Goal: Navigation & Orientation: Go to known website

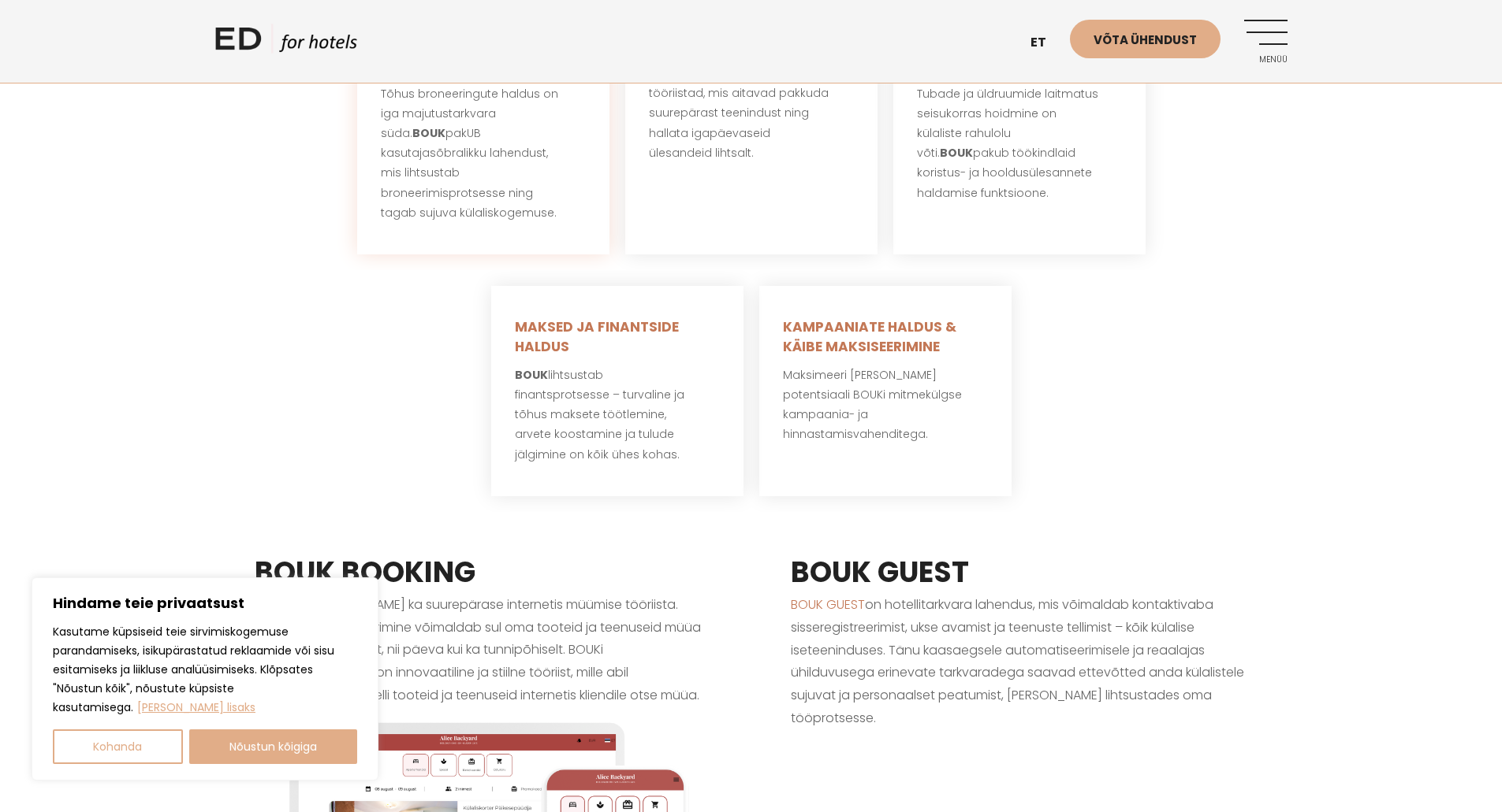
scroll to position [945, 0]
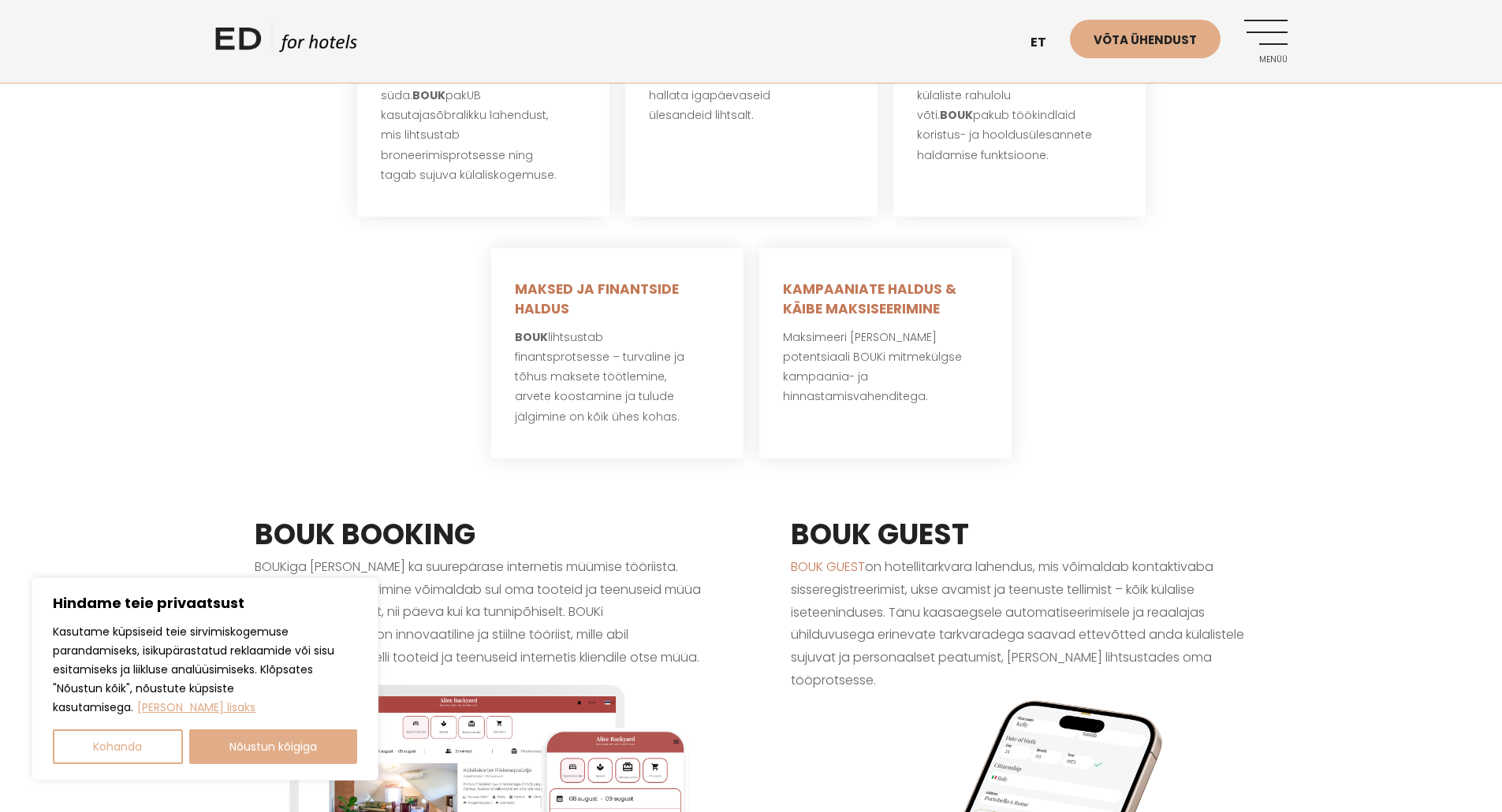
drag, startPoint x: 289, startPoint y: 748, endPoint x: 304, endPoint y: 734, distance: 20.5
click at [290, 746] on button "Nõustun kõigiga" at bounding box center [273, 746] width 169 height 34
checkbox input "true"
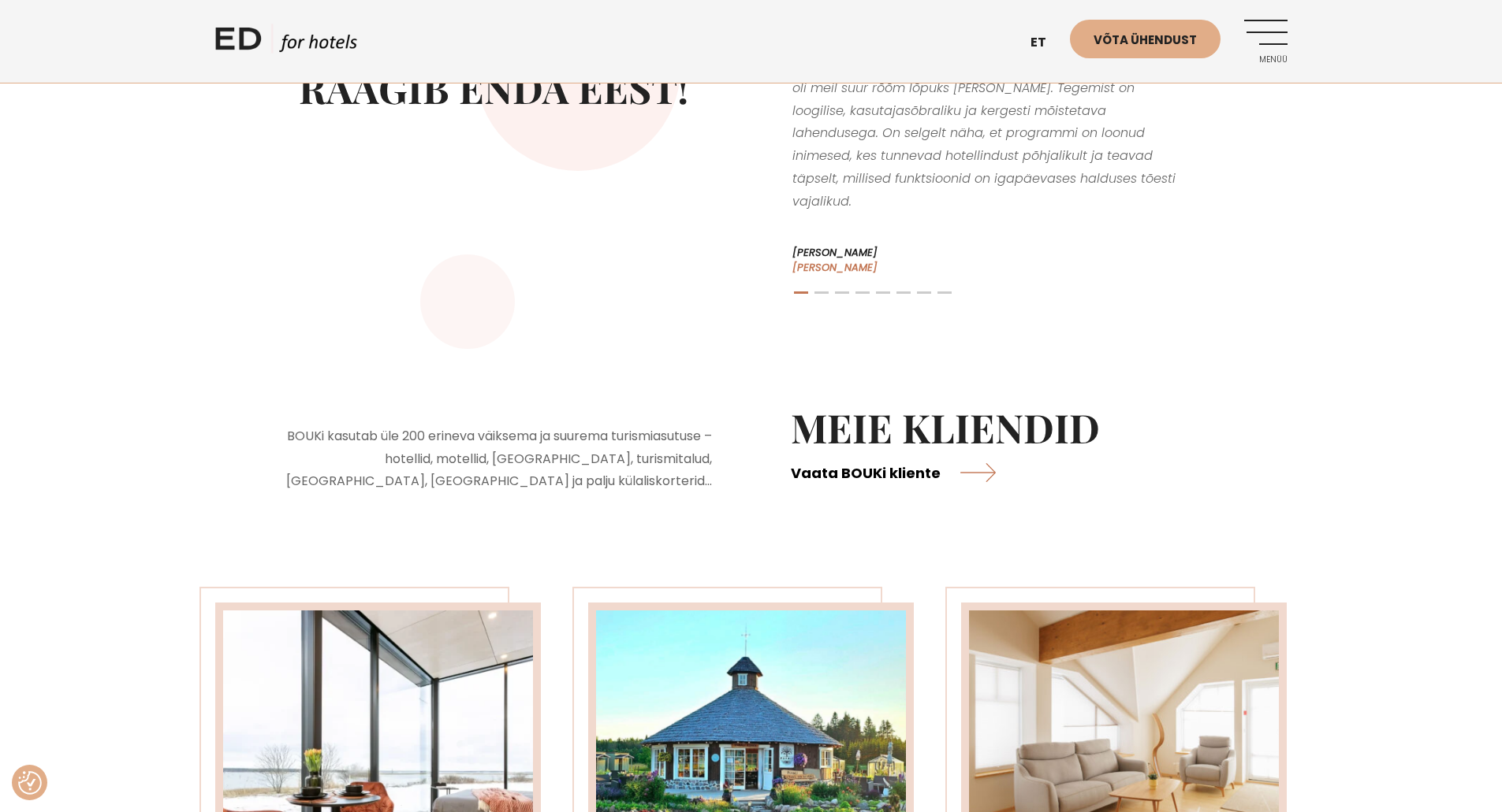
scroll to position [2994, 0]
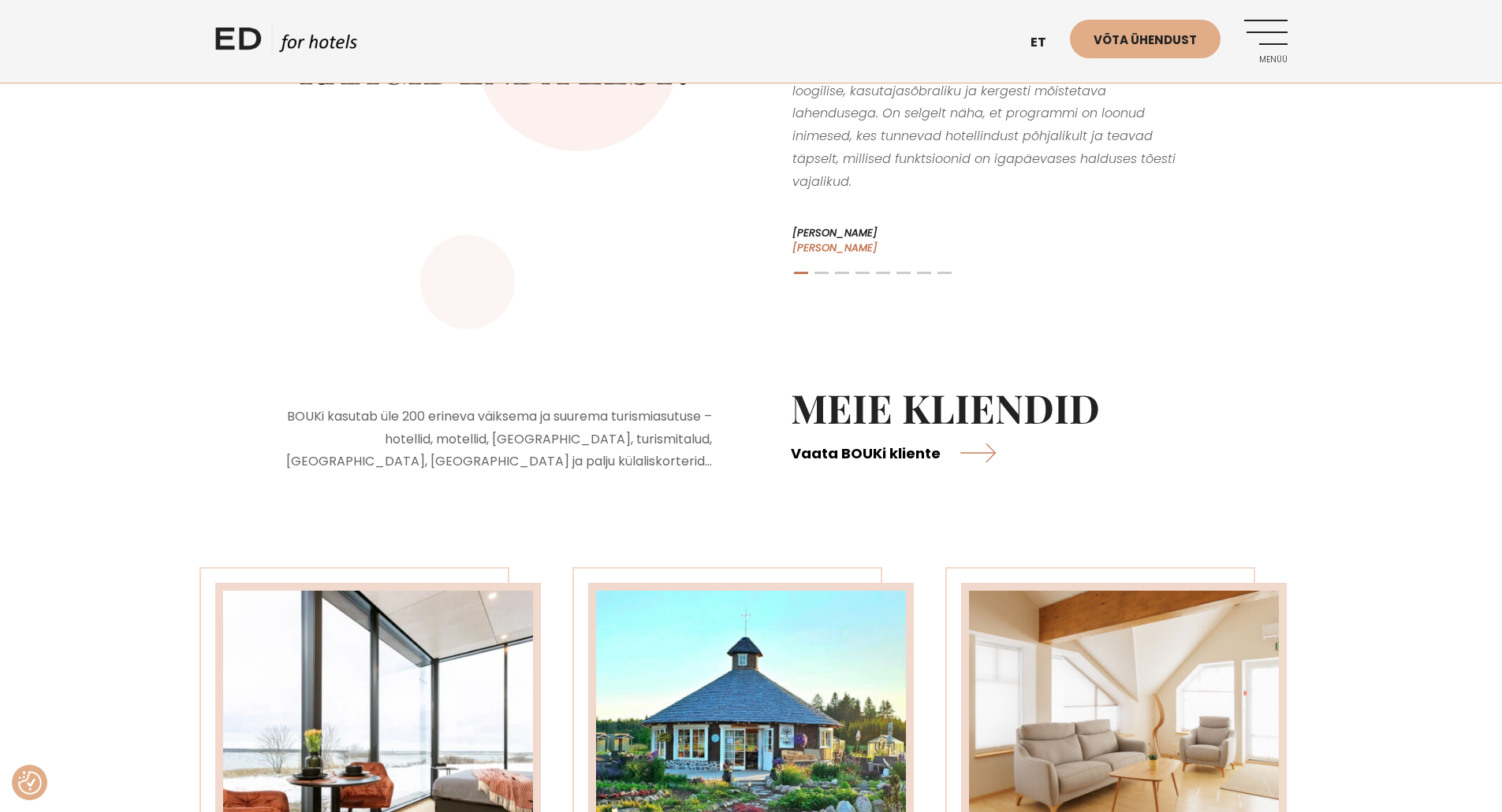
click at [921, 432] on link "Vaata BOUKi kliente" at bounding box center [892, 453] width 205 height 42
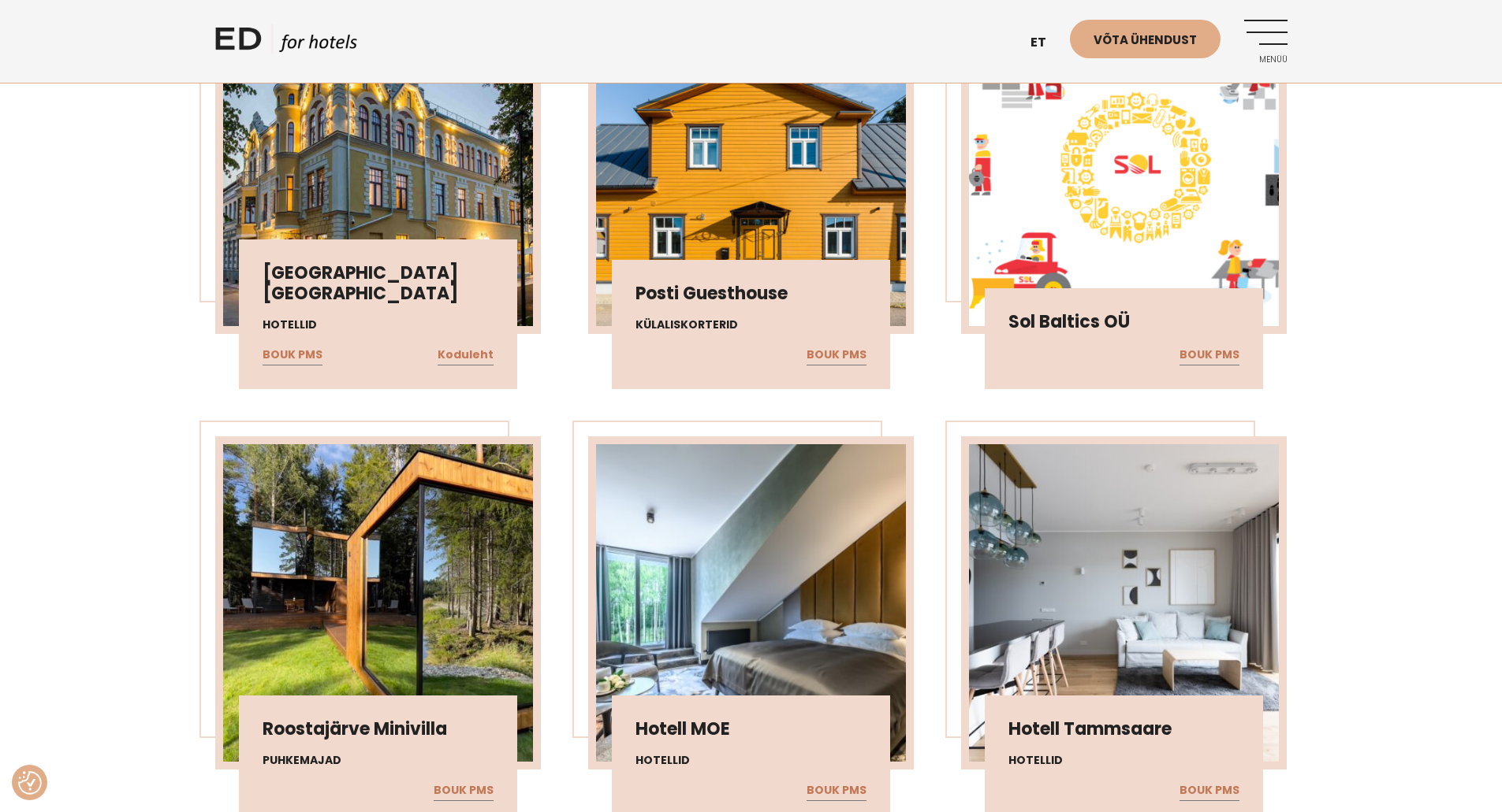
scroll to position [4649, 0]
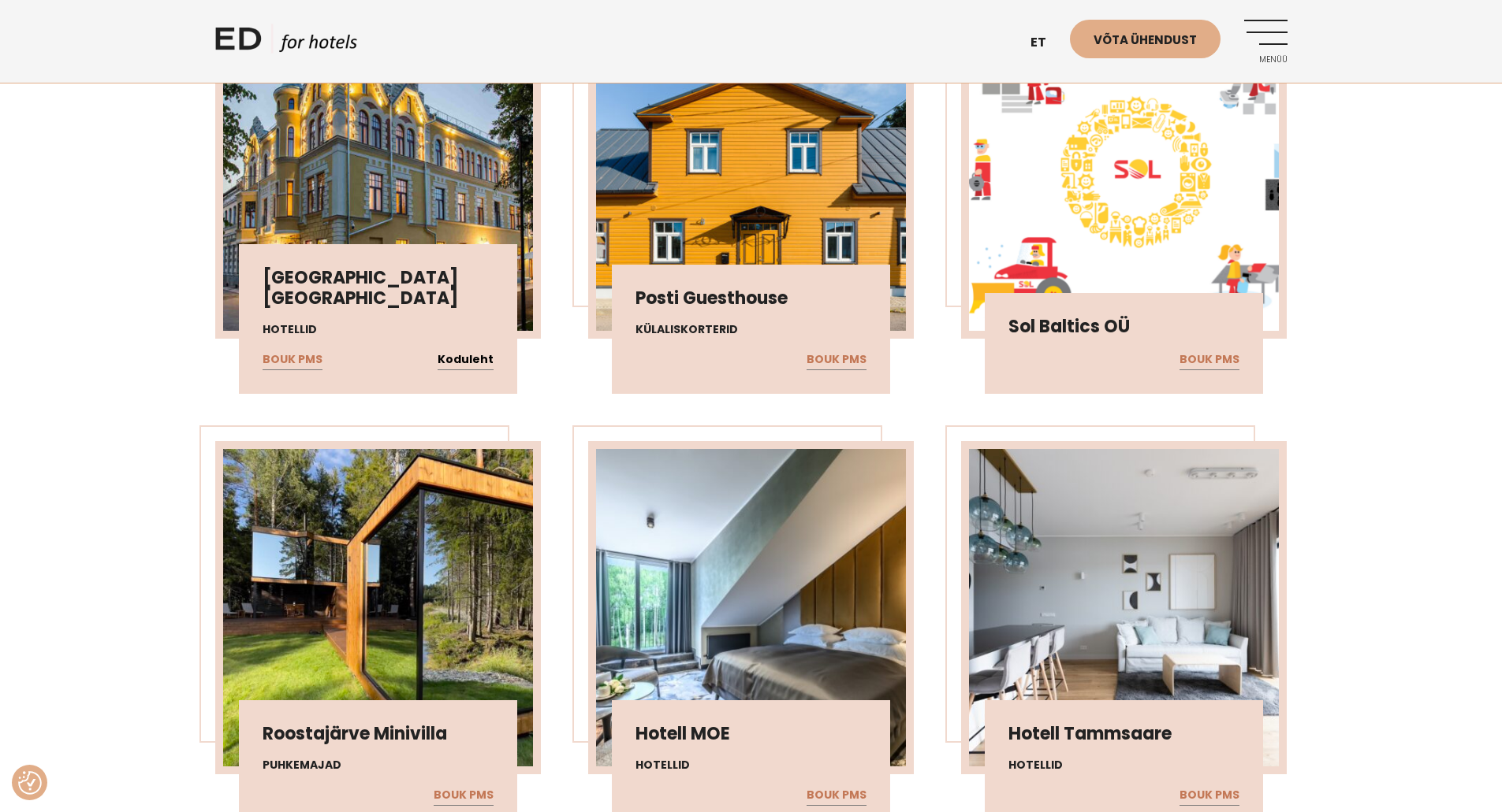
click at [463, 364] on link "Koduleht" at bounding box center [466, 360] width 56 height 20
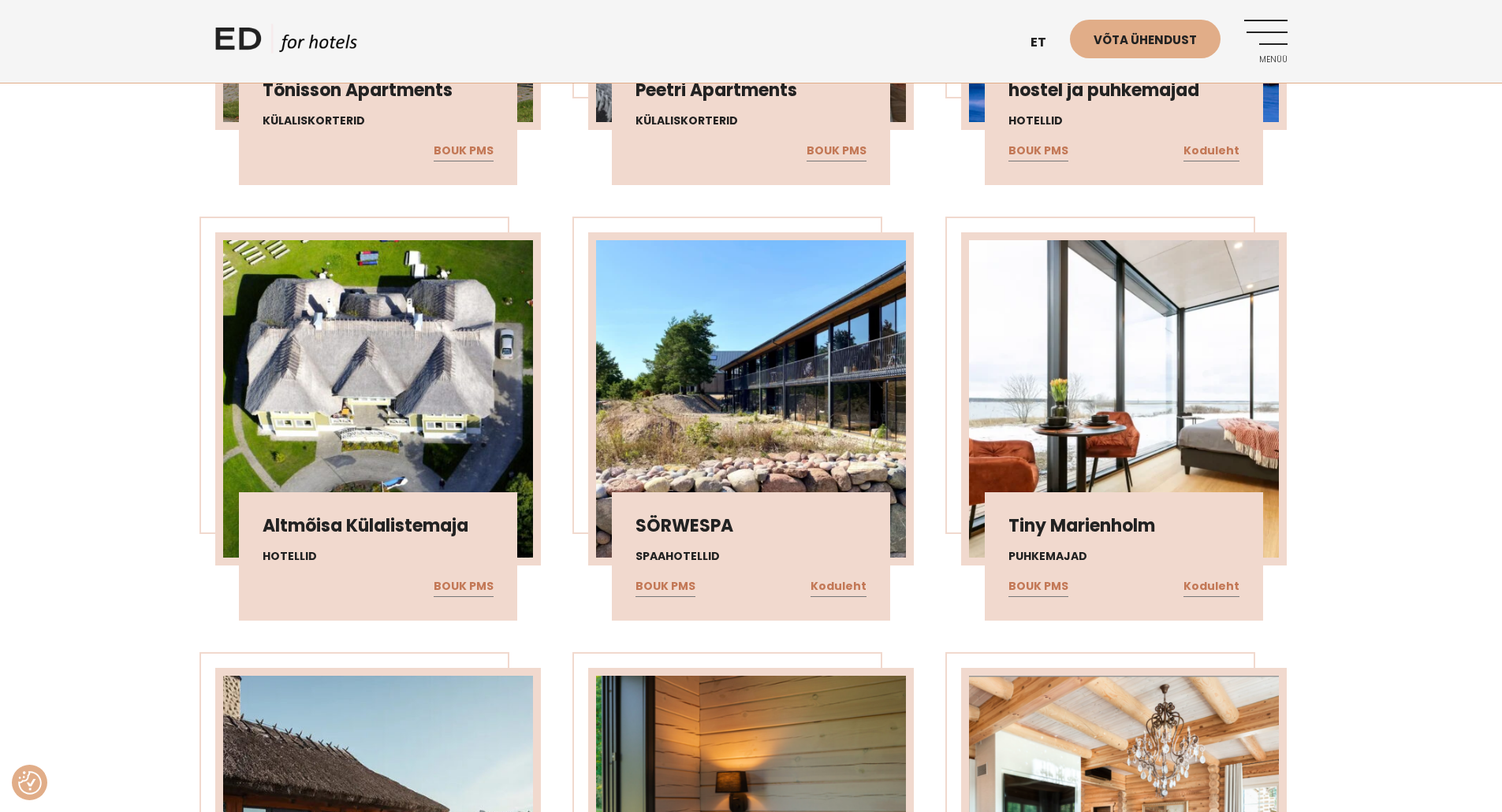
scroll to position [5752, 0]
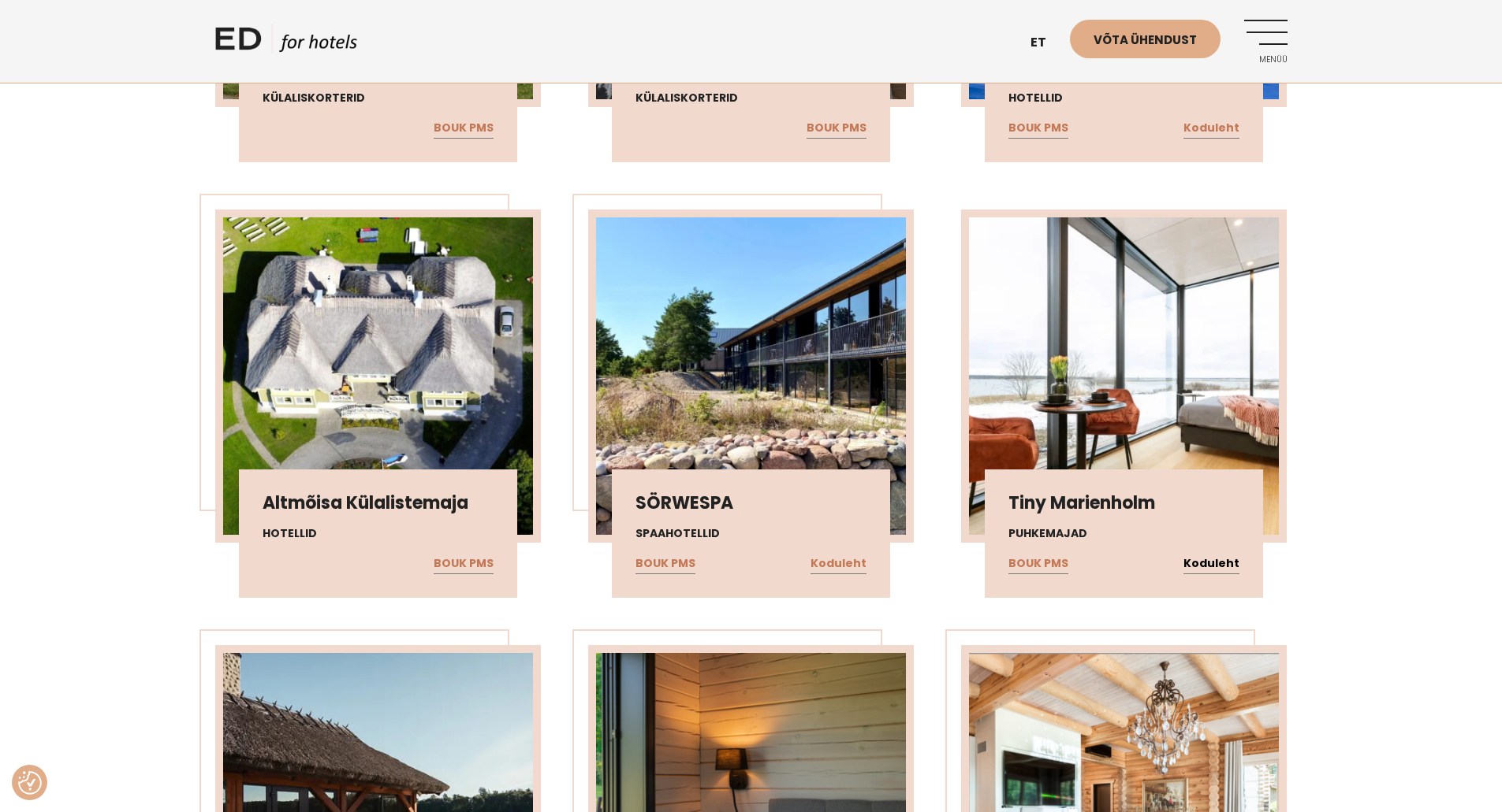
click at [1218, 564] on link "Koduleht" at bounding box center [1211, 564] width 56 height 20
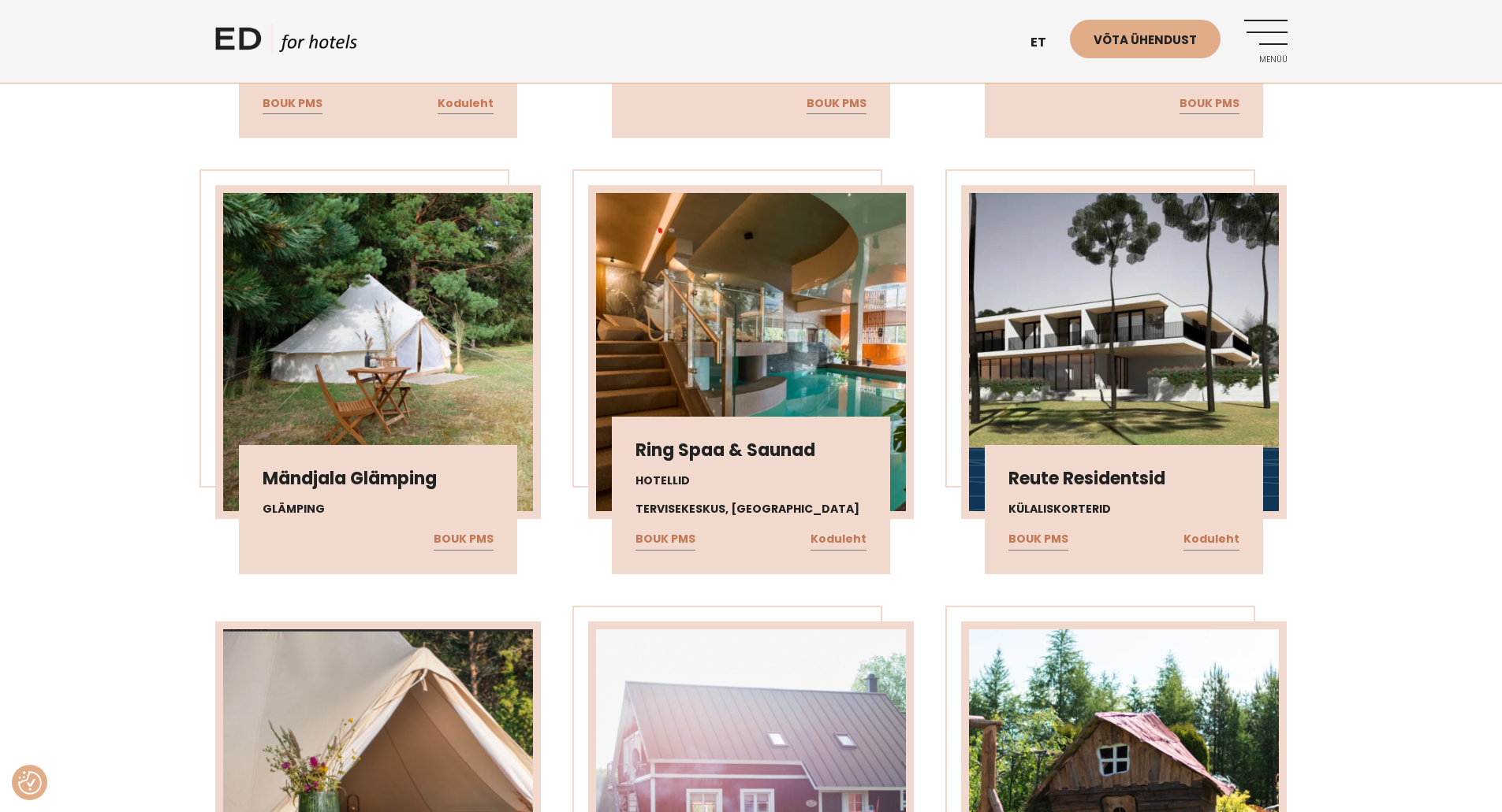
scroll to position [7171, 0]
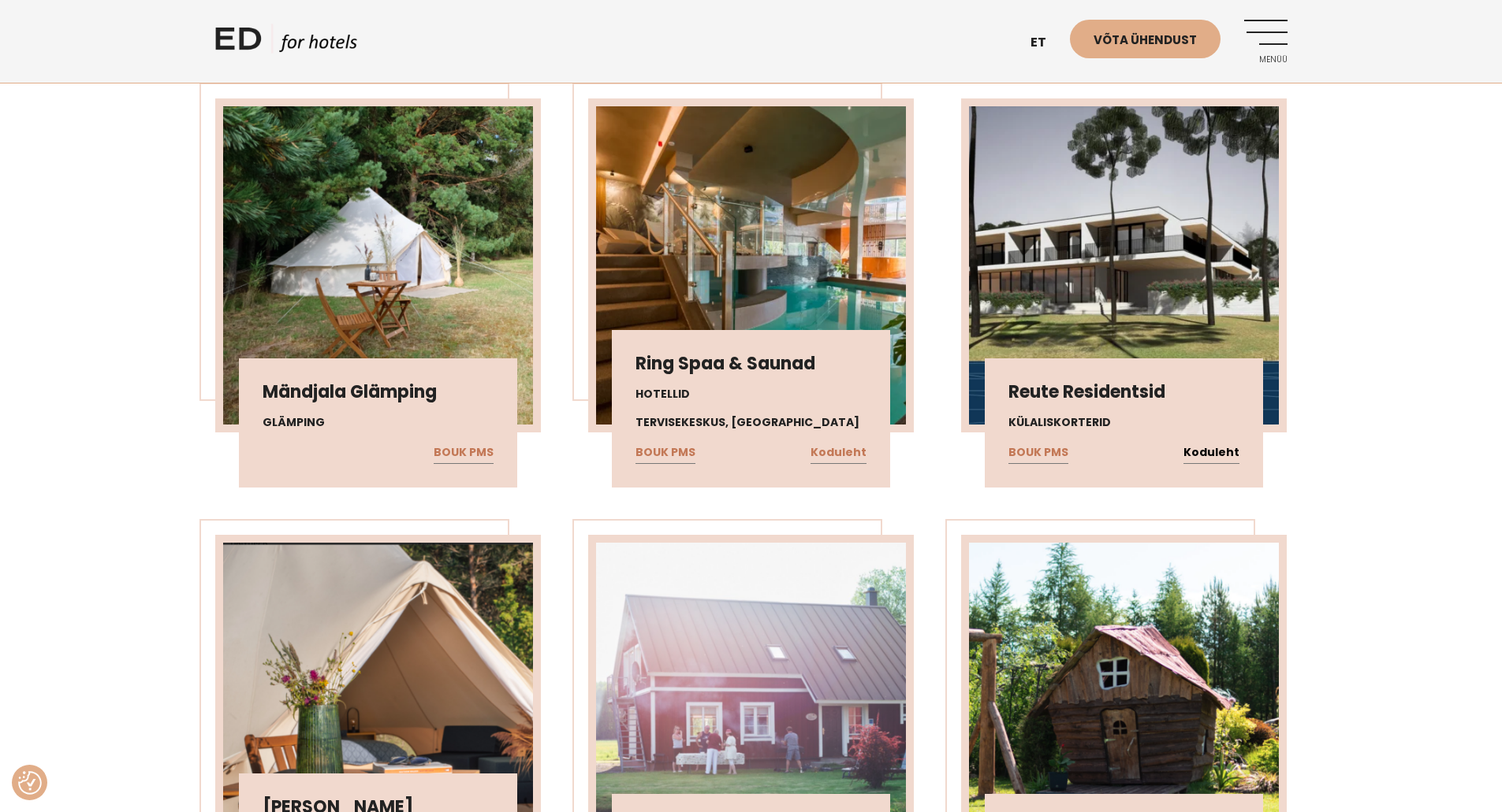
click at [1225, 449] on link "Koduleht" at bounding box center [1211, 452] width 56 height 20
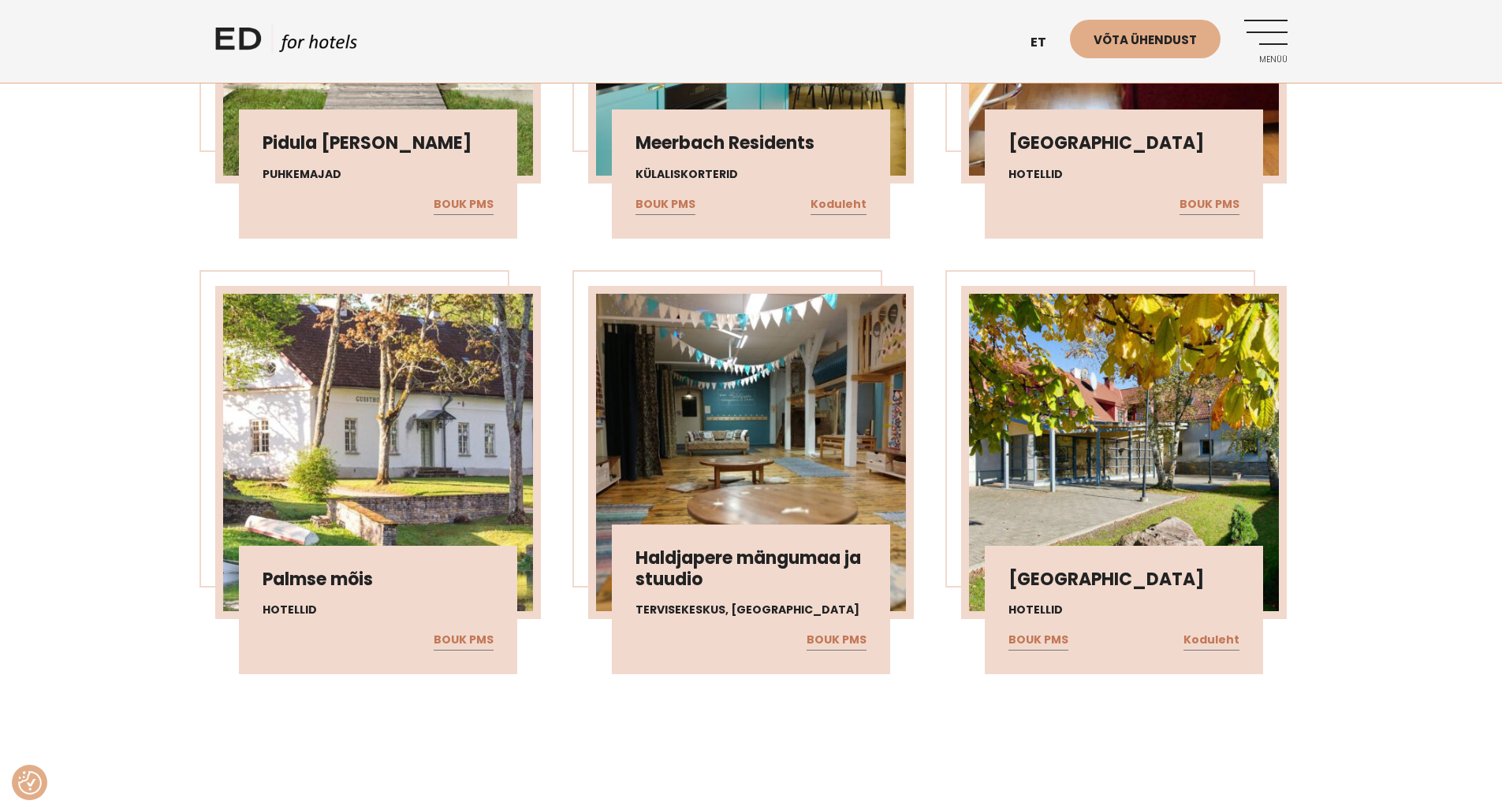
scroll to position [12056, 0]
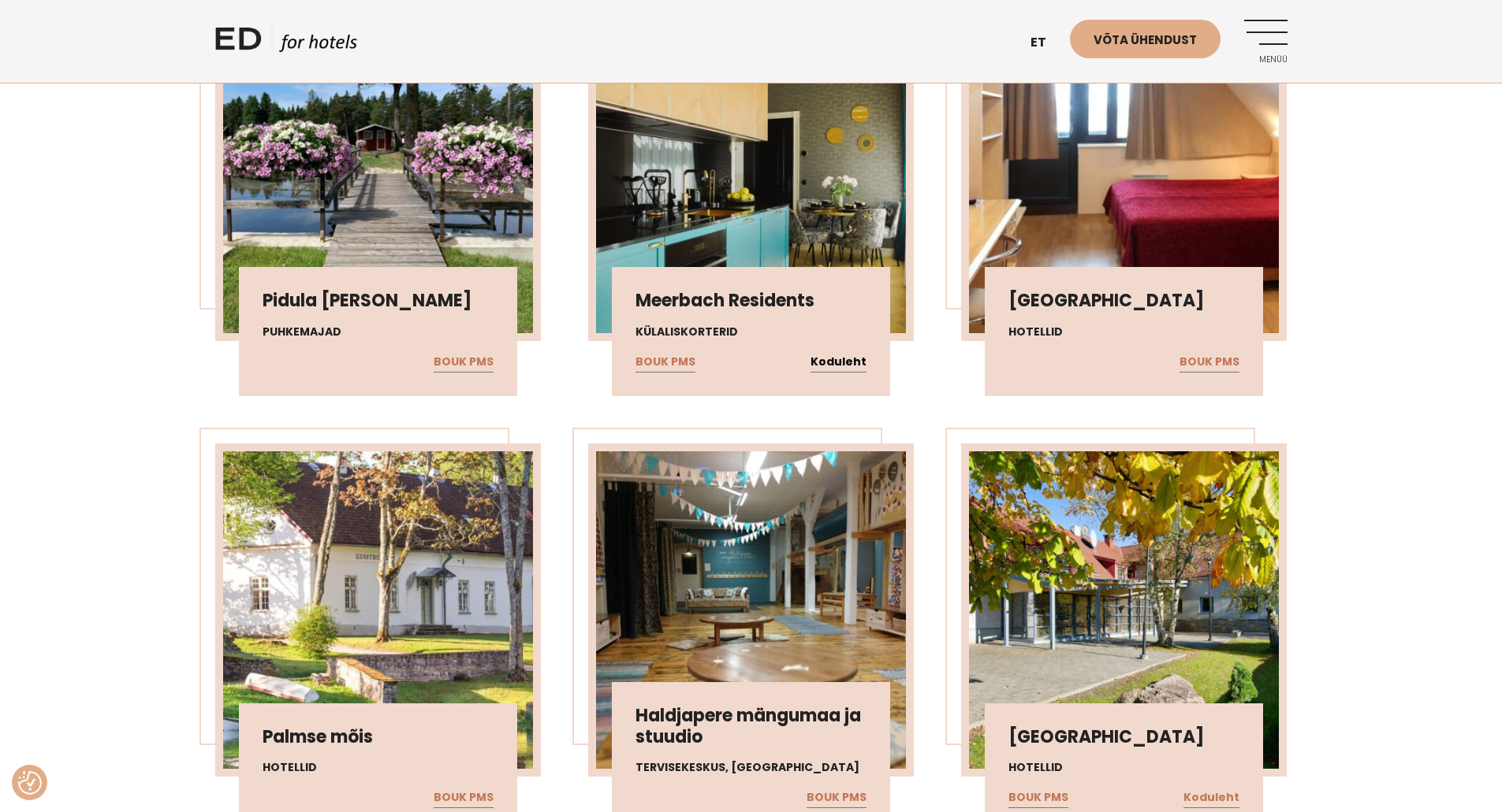
click at [861, 359] on link "Koduleht" at bounding box center [839, 362] width 56 height 20
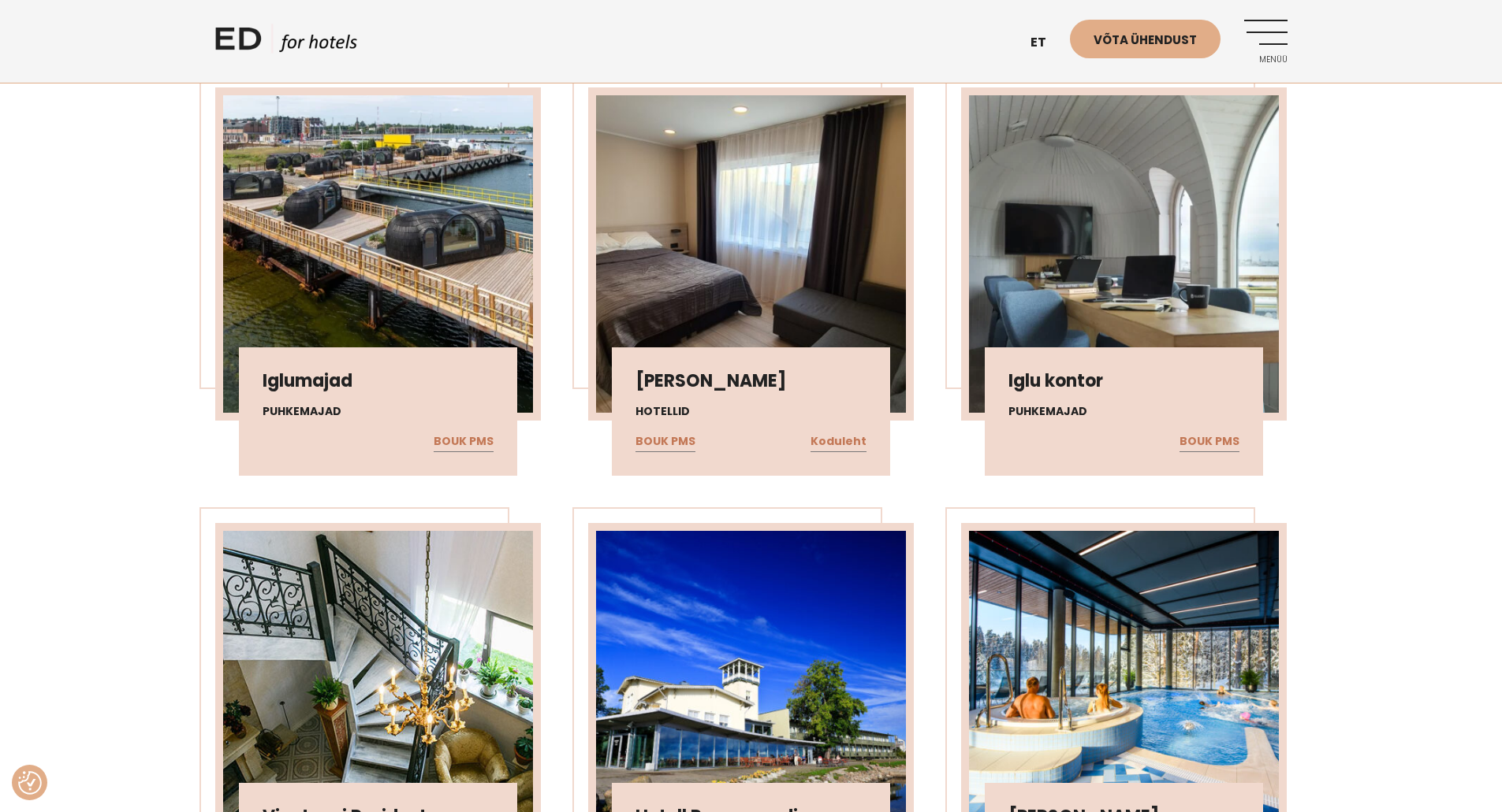
scroll to position [19384, 0]
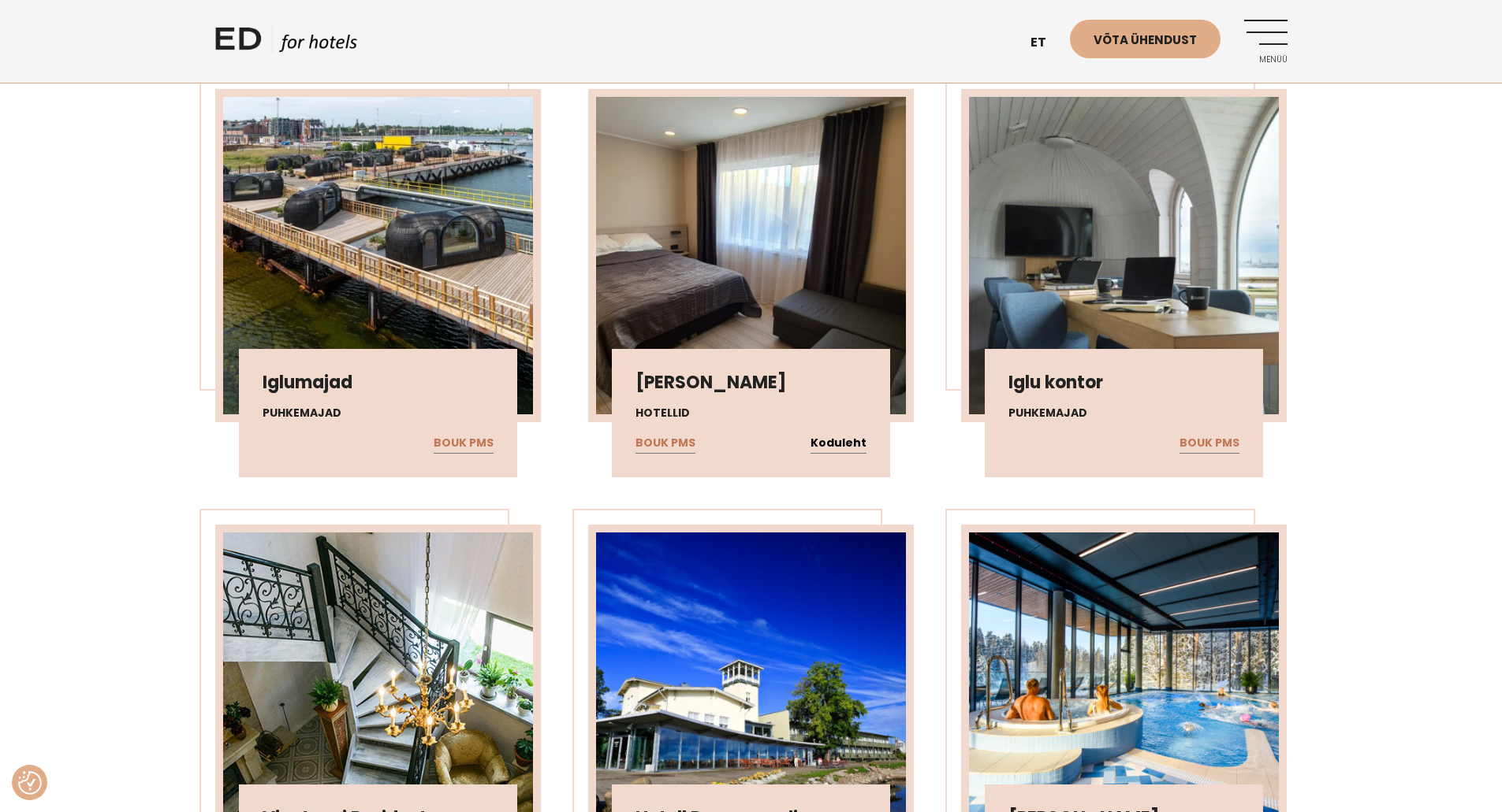
click at [855, 443] on link "Koduleht" at bounding box center [839, 443] width 56 height 20
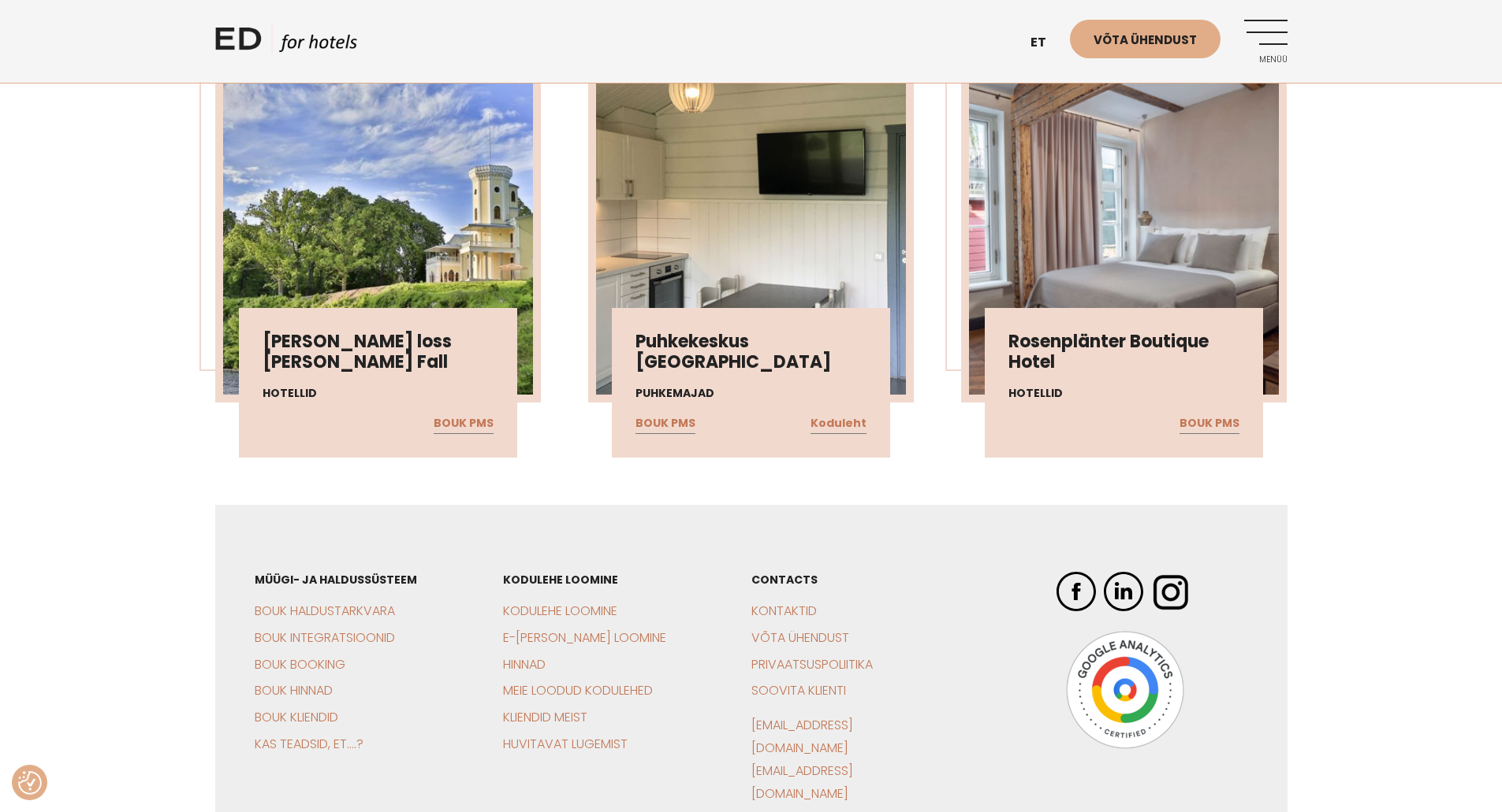
scroll to position [22433, 0]
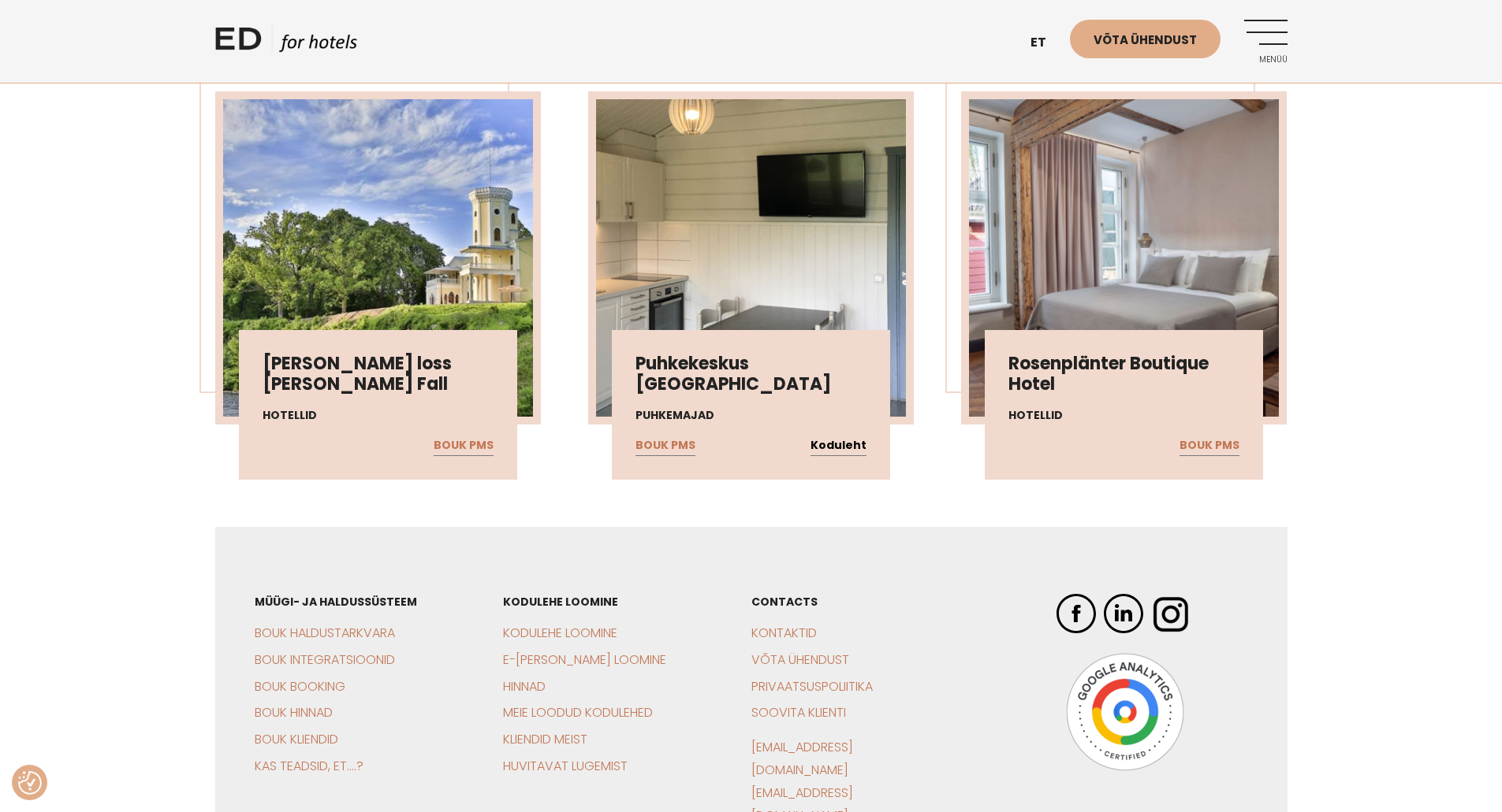
click at [845, 448] on link "Koduleht" at bounding box center [839, 445] width 56 height 20
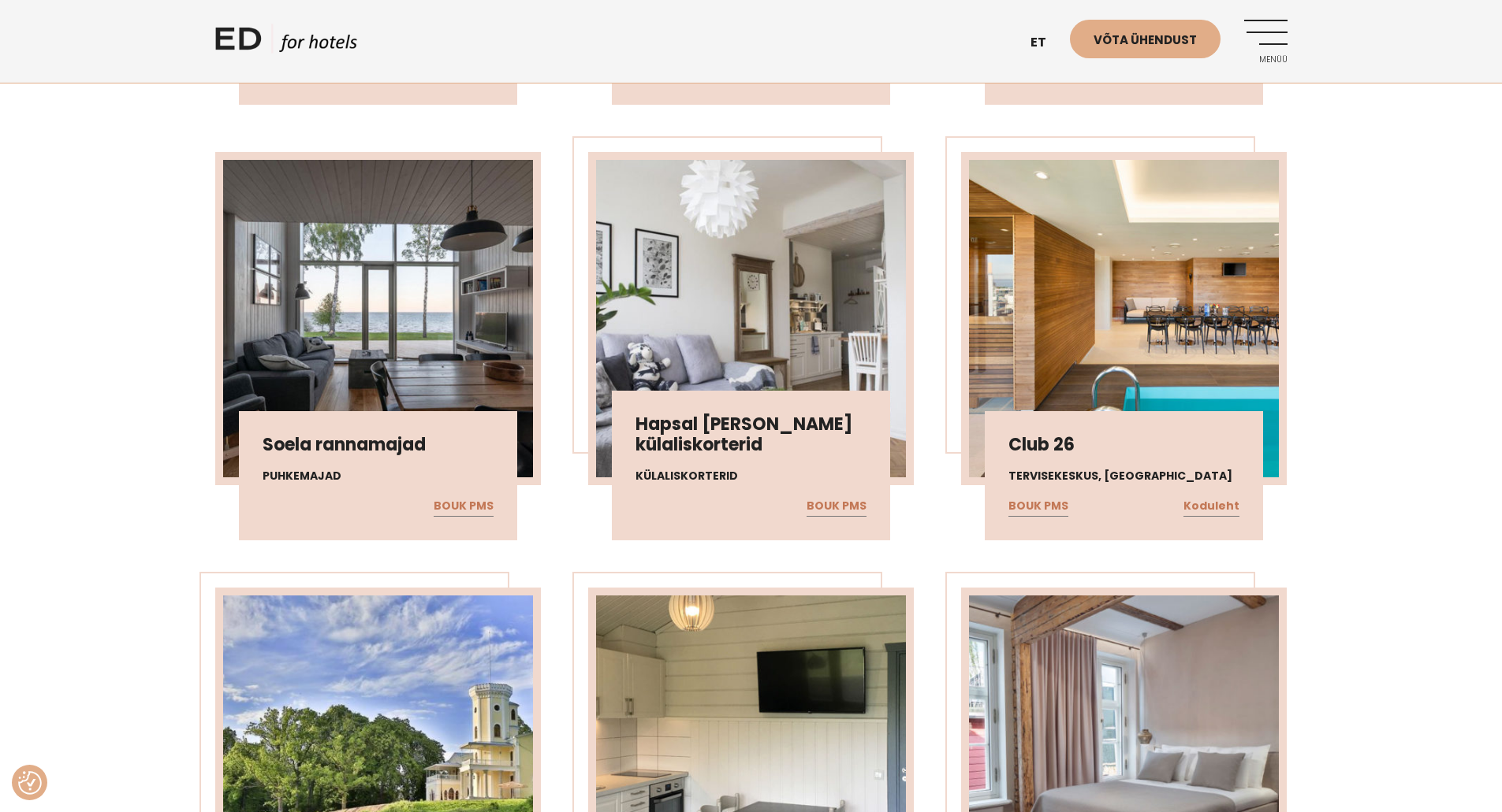
scroll to position [21803, 0]
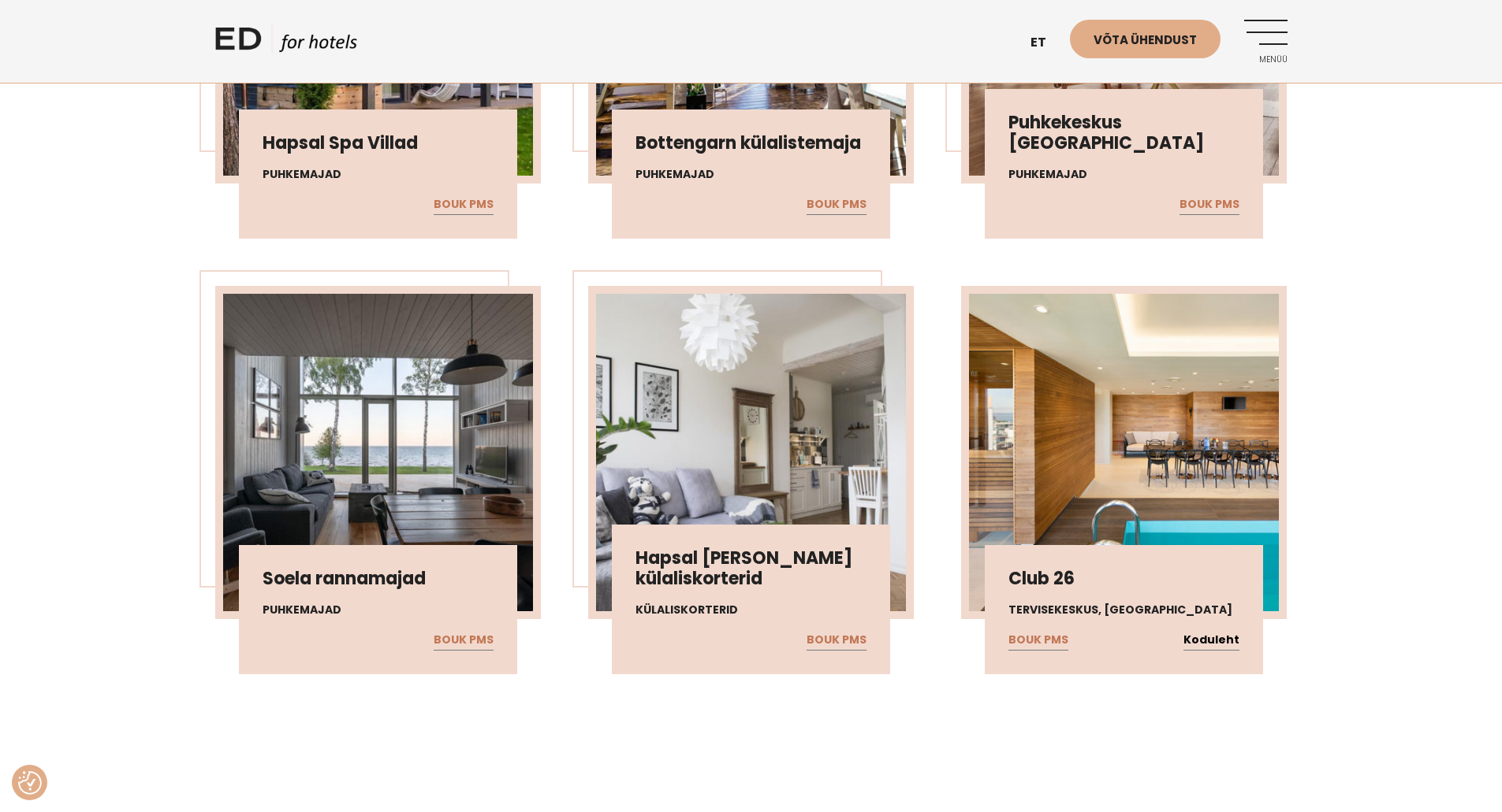
click at [1212, 637] on link "Koduleht" at bounding box center [1211, 640] width 56 height 20
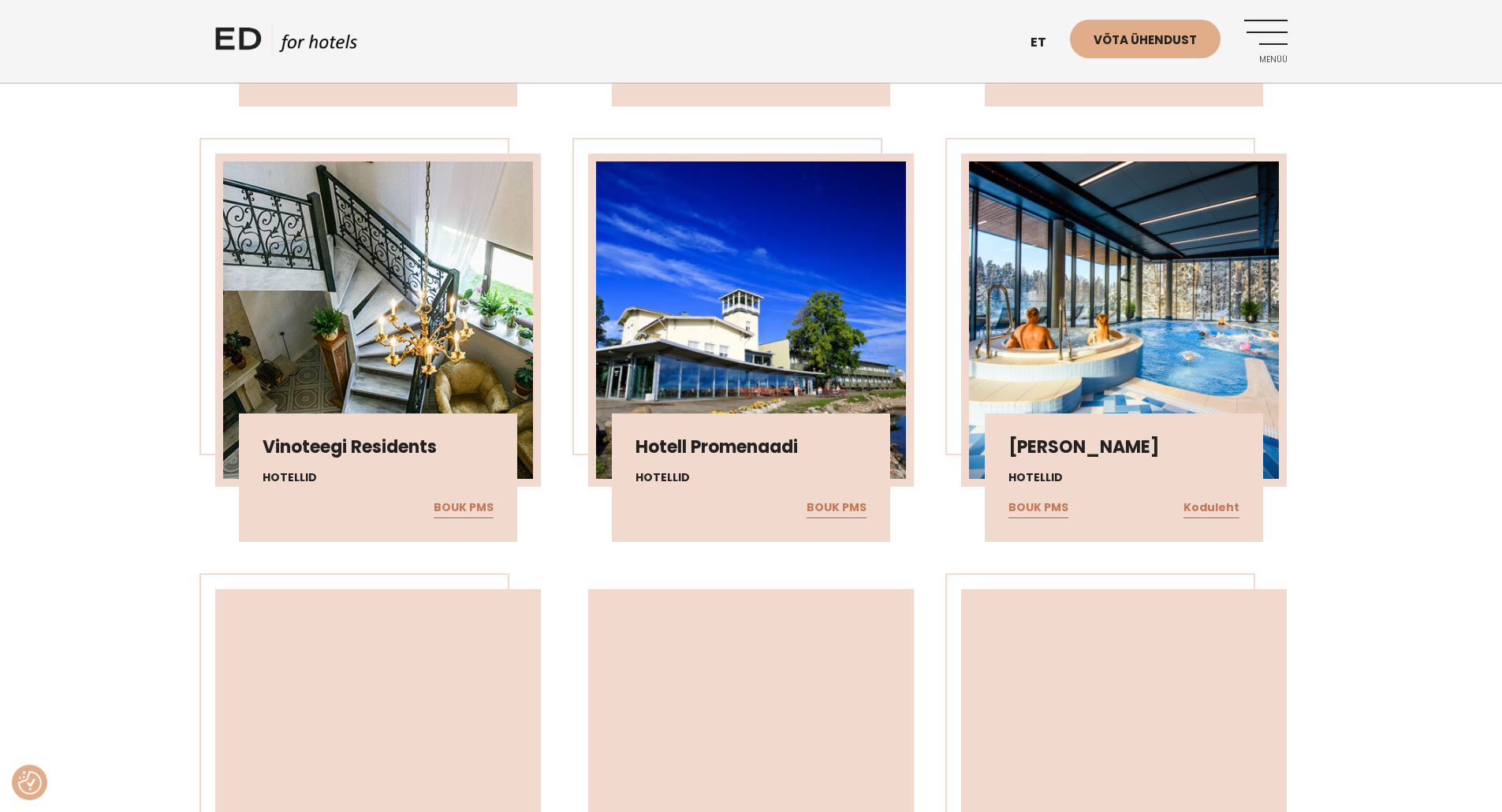
scroll to position [19754, 0]
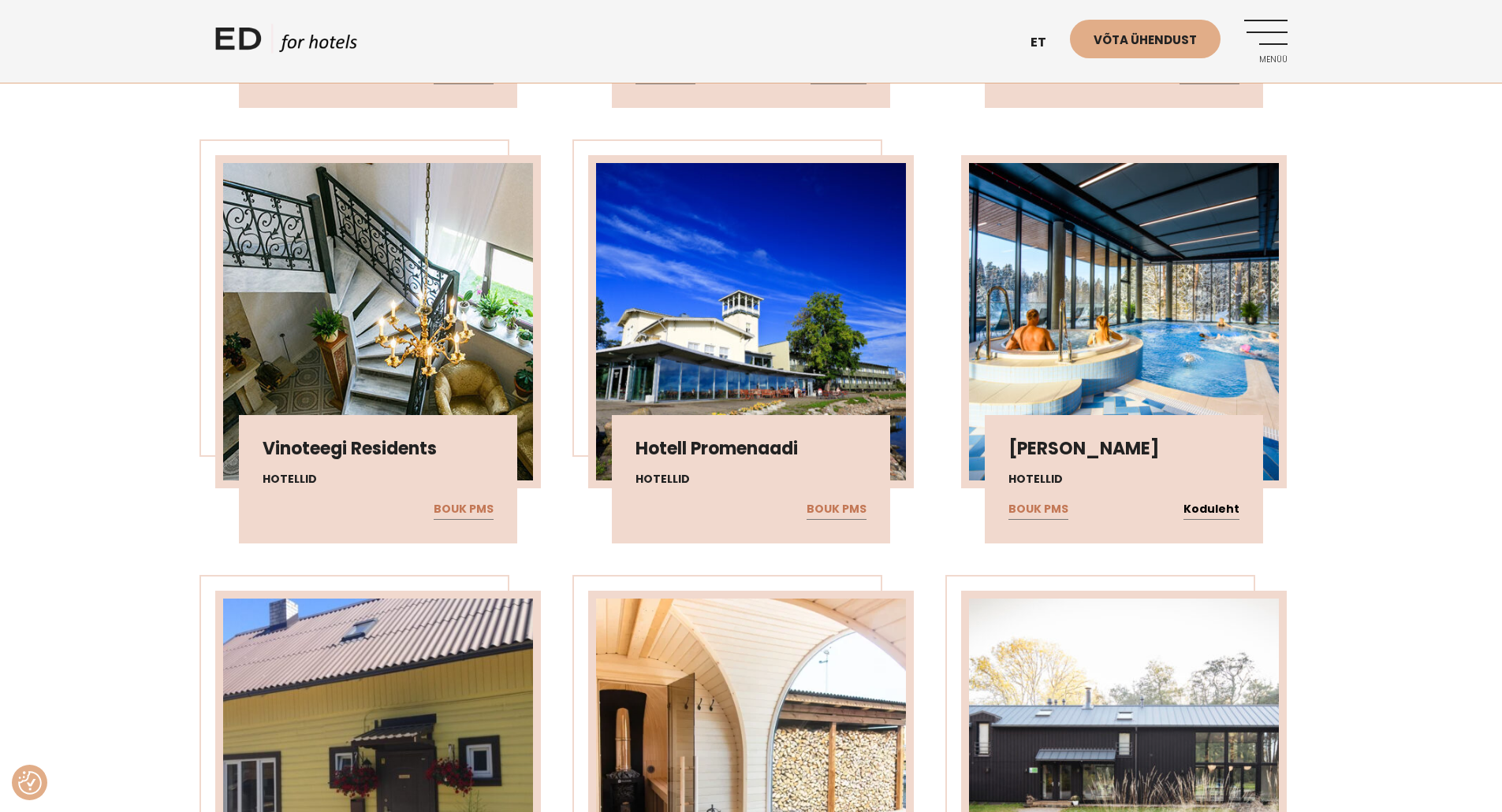
click at [1216, 504] on link "Koduleht" at bounding box center [1211, 509] width 56 height 20
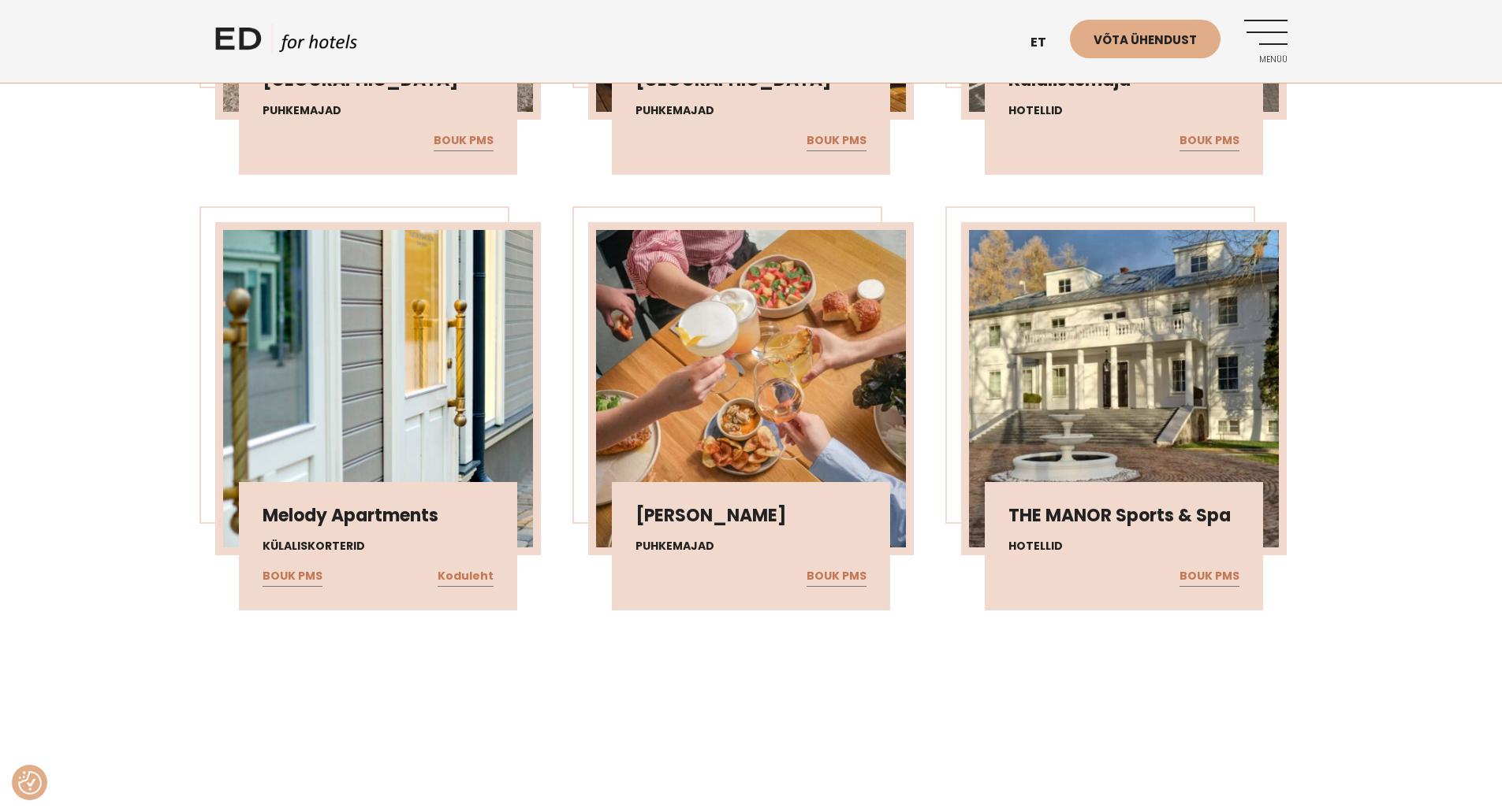
scroll to position [17075, 0]
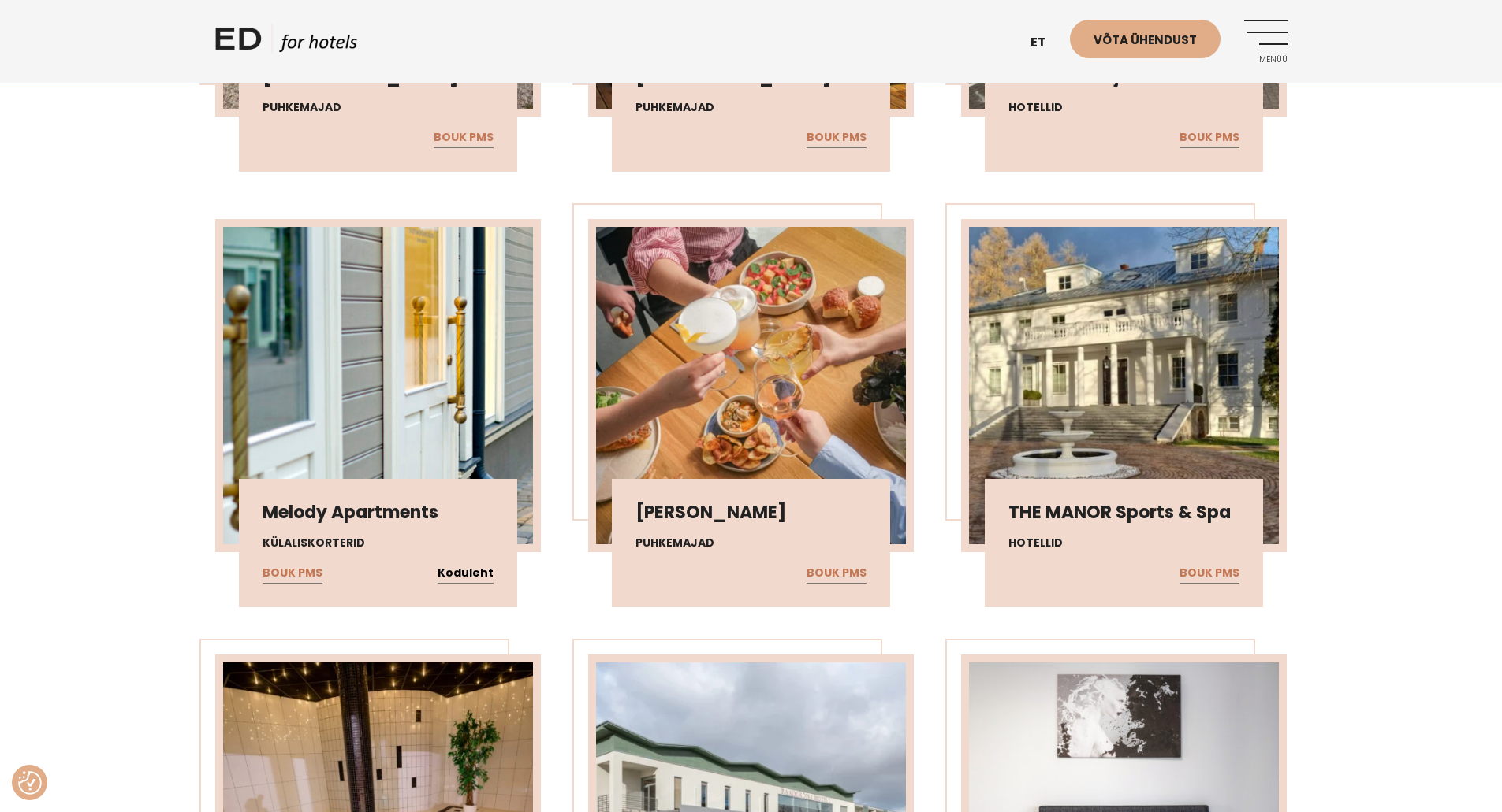
click at [483, 569] on link "Koduleht" at bounding box center [466, 573] width 56 height 20
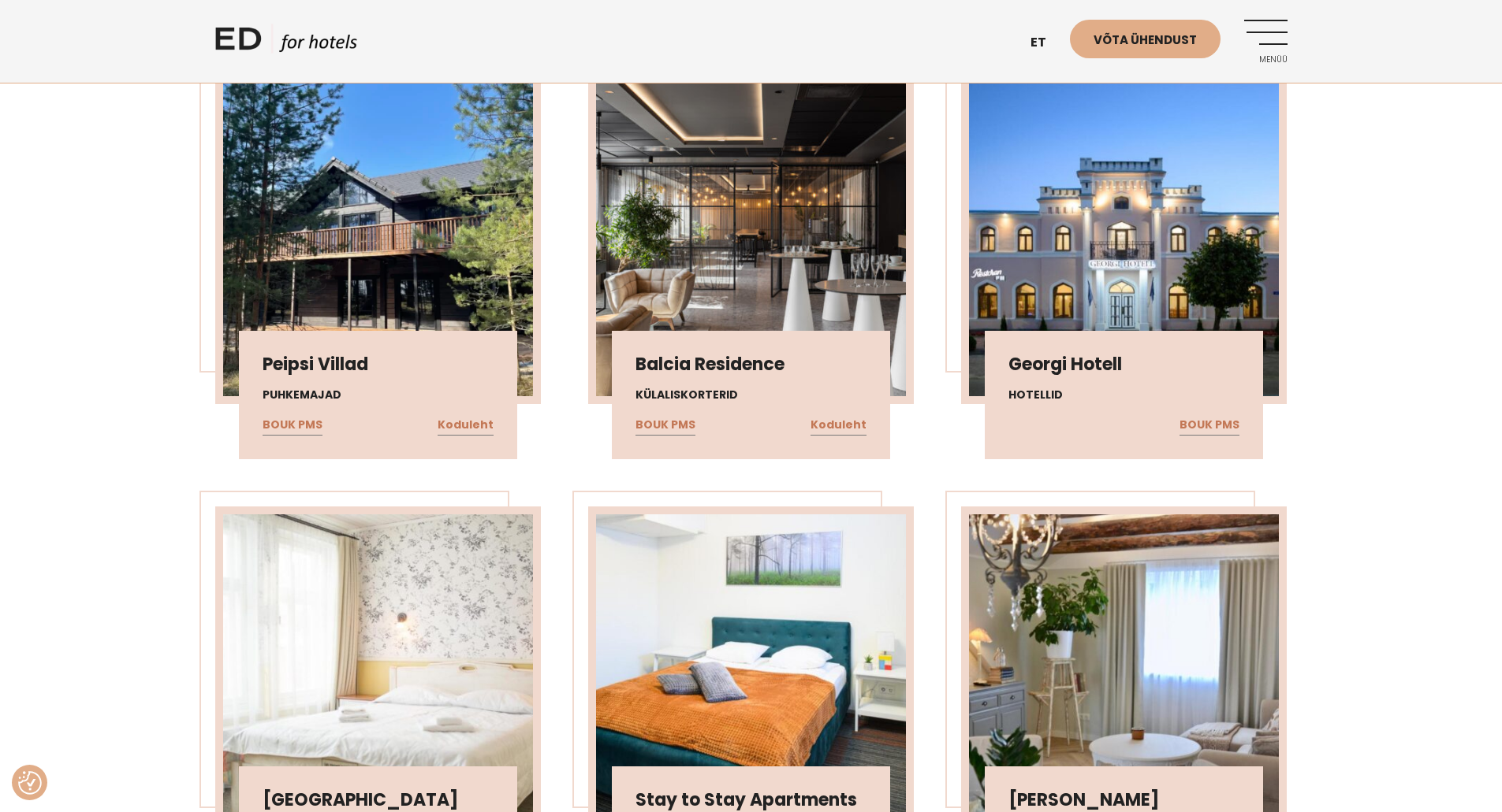
scroll to position [15893, 0]
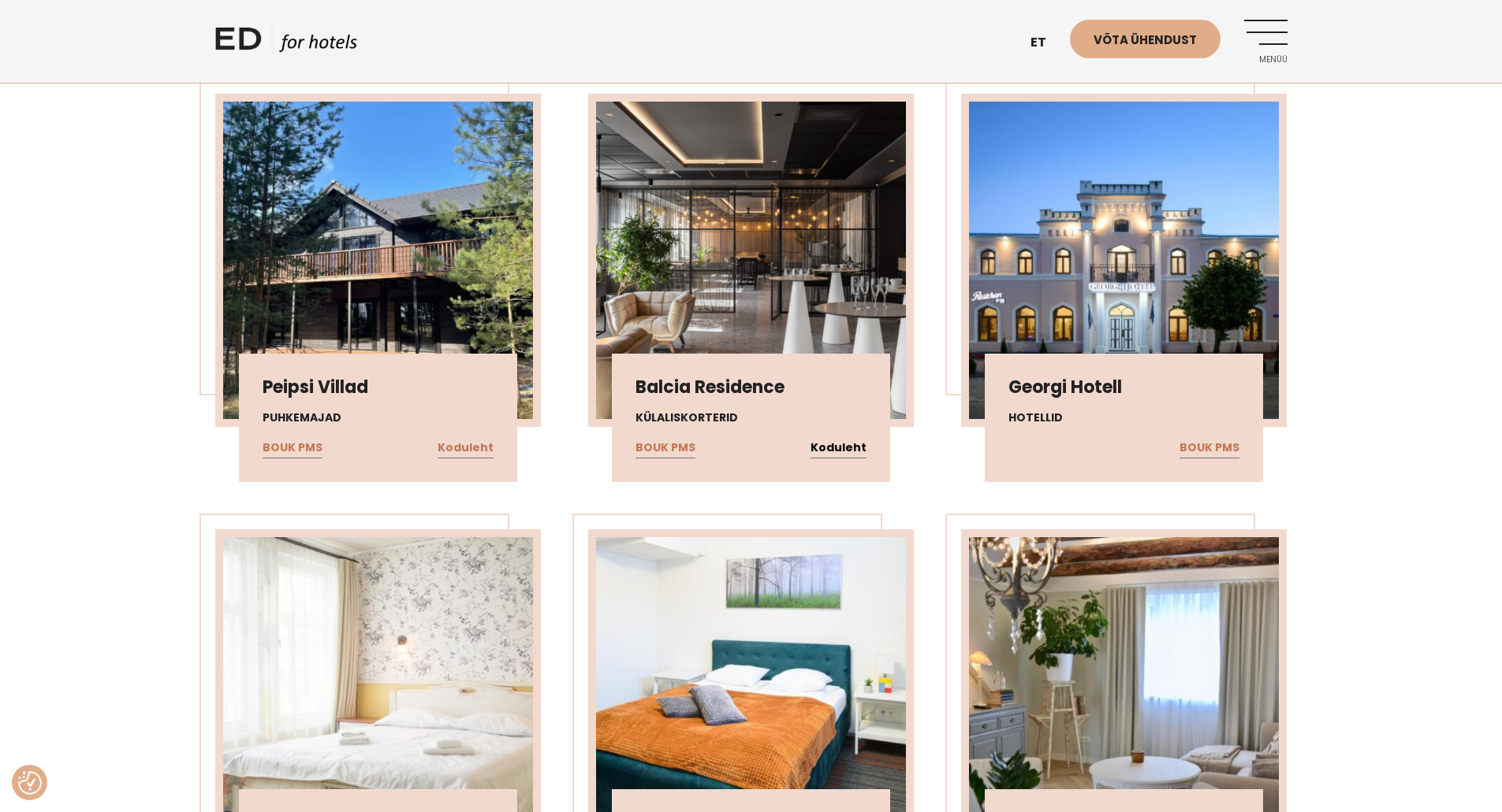
click at [837, 452] on link "Koduleht" at bounding box center [839, 448] width 56 height 20
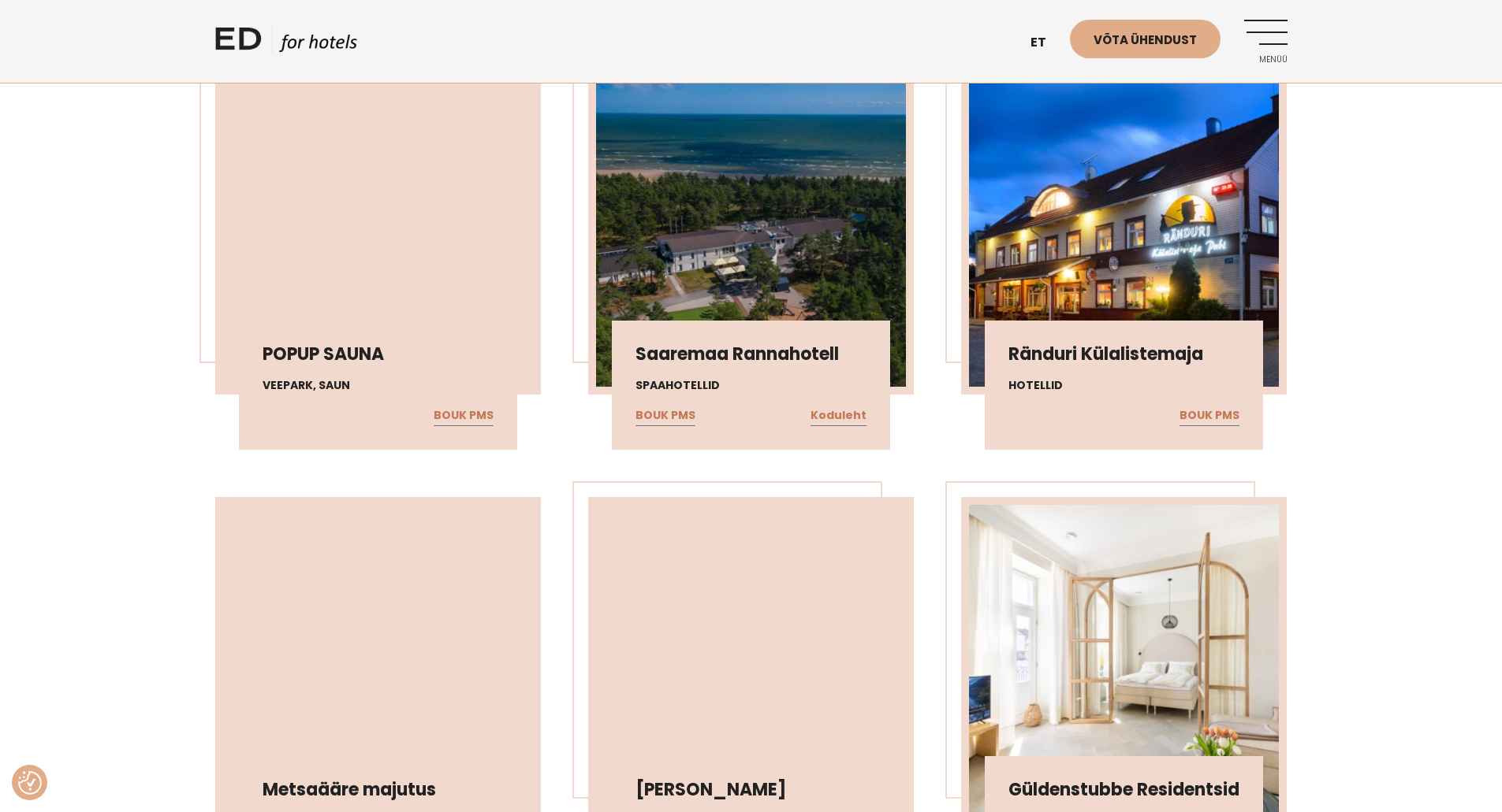
scroll to position [15026, 0]
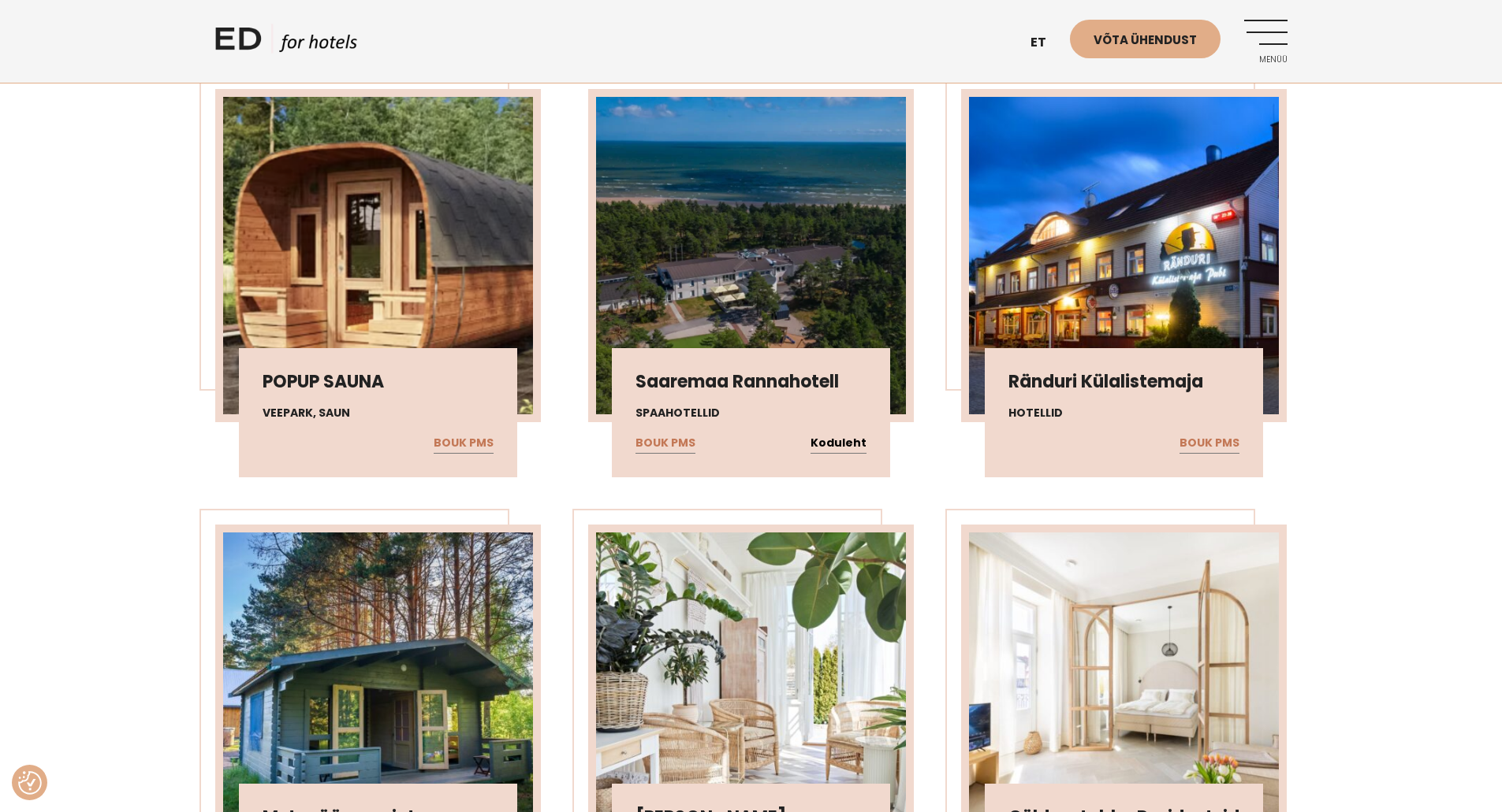
click at [833, 449] on link "Koduleht" at bounding box center [839, 443] width 56 height 20
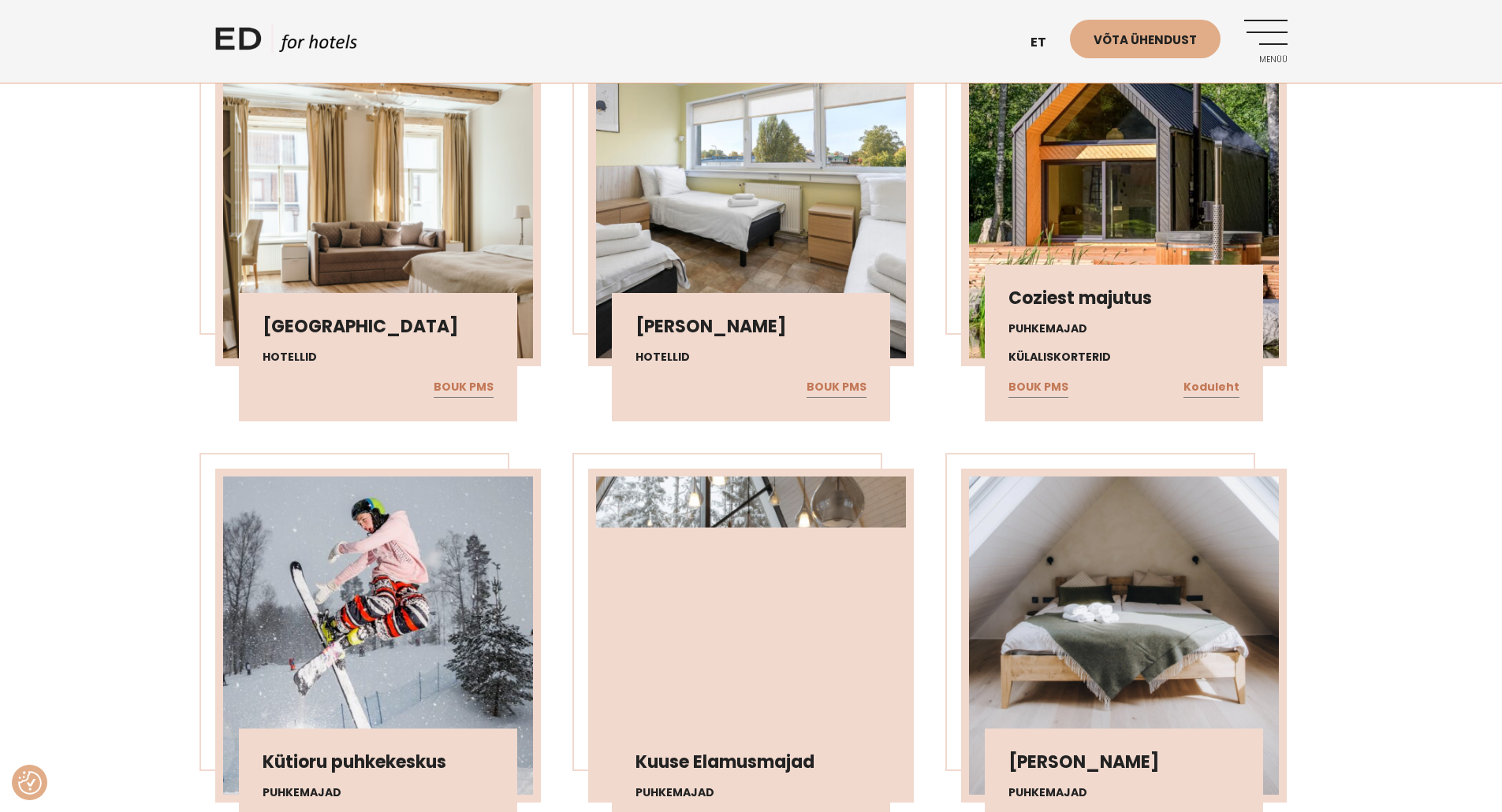
scroll to position [13765, 0]
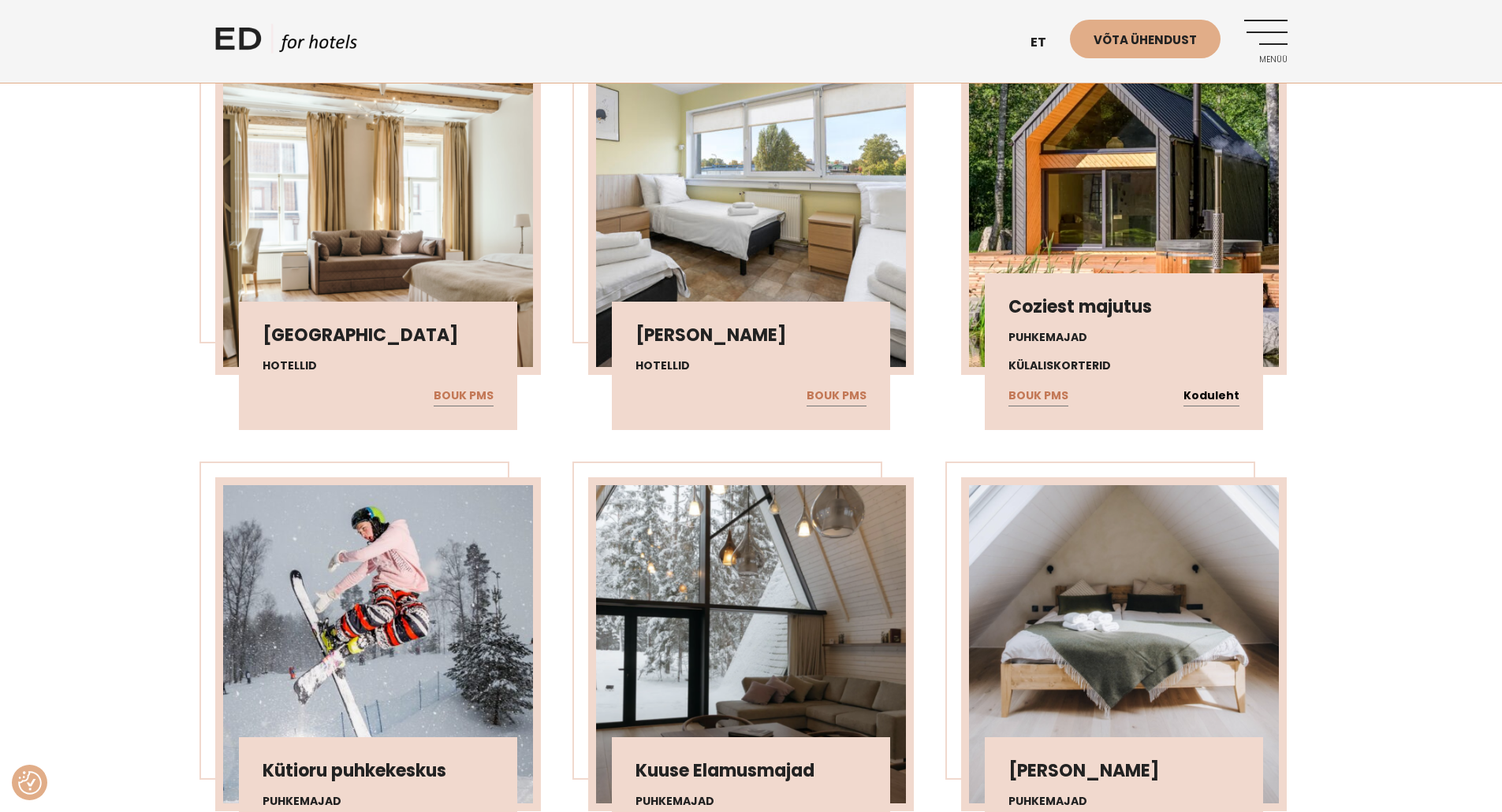
click at [1195, 393] on link "Koduleht" at bounding box center [1211, 396] width 56 height 20
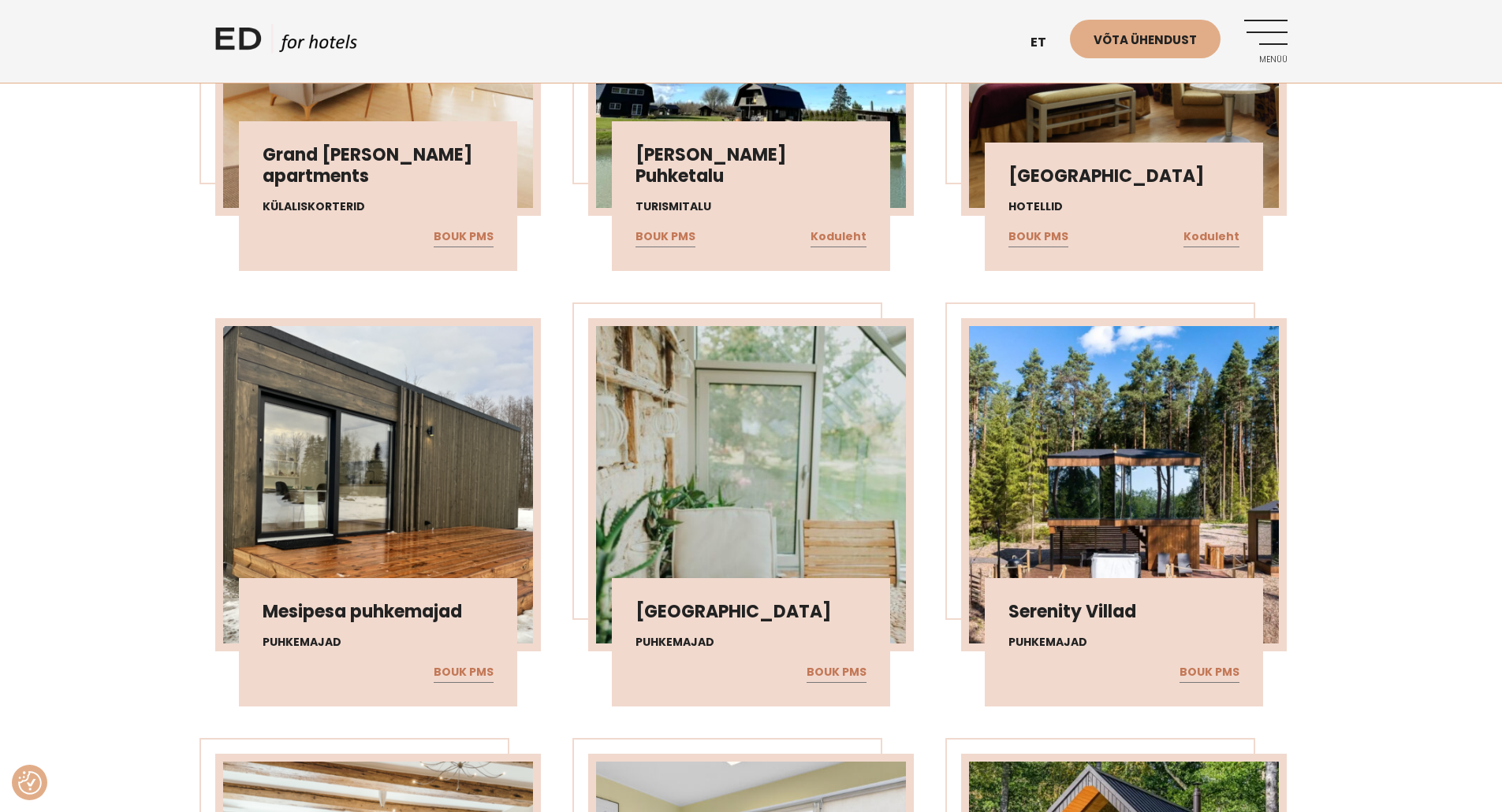
scroll to position [12899, 0]
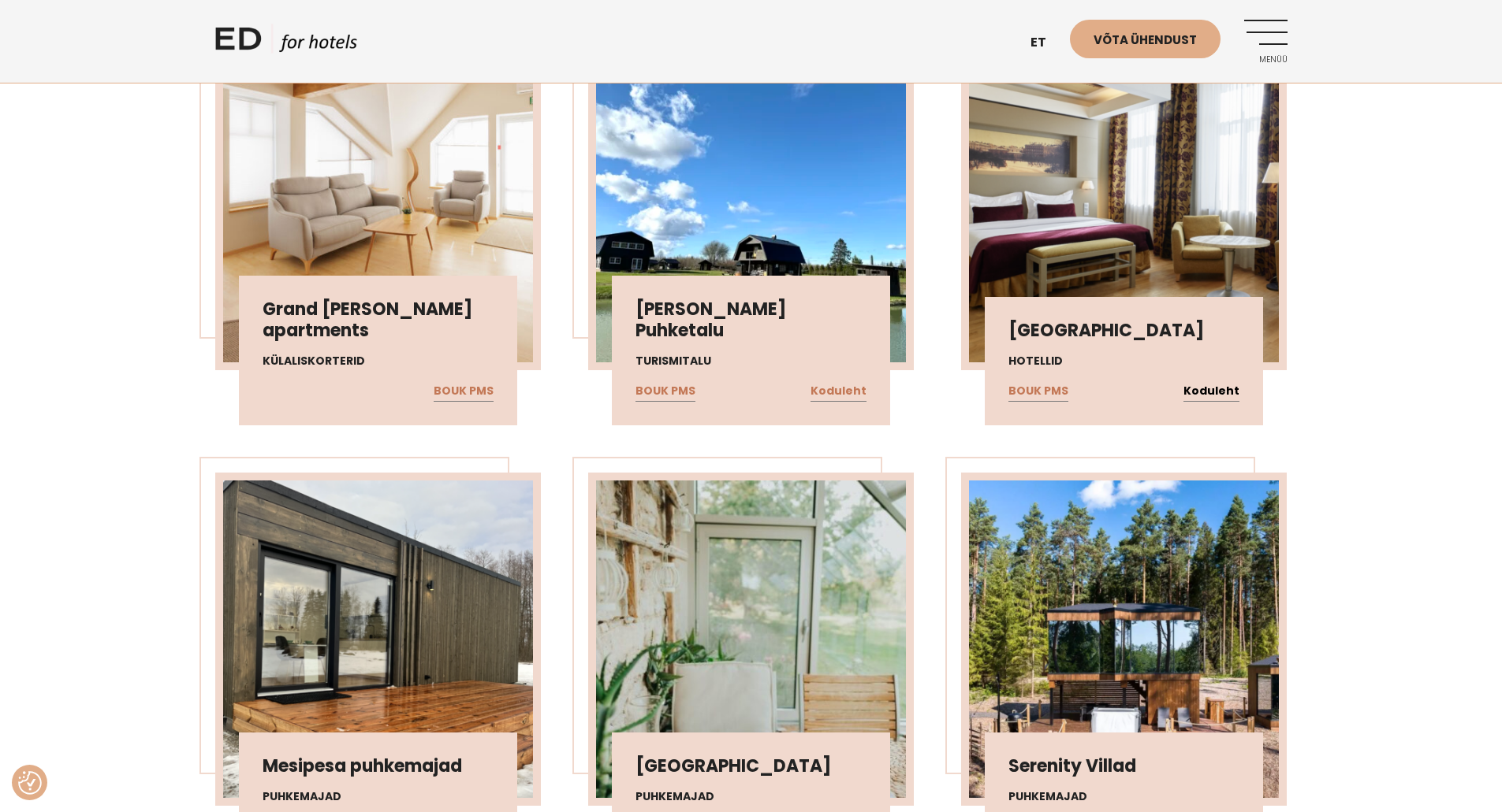
click at [1205, 393] on link "Koduleht" at bounding box center [1211, 391] width 56 height 20
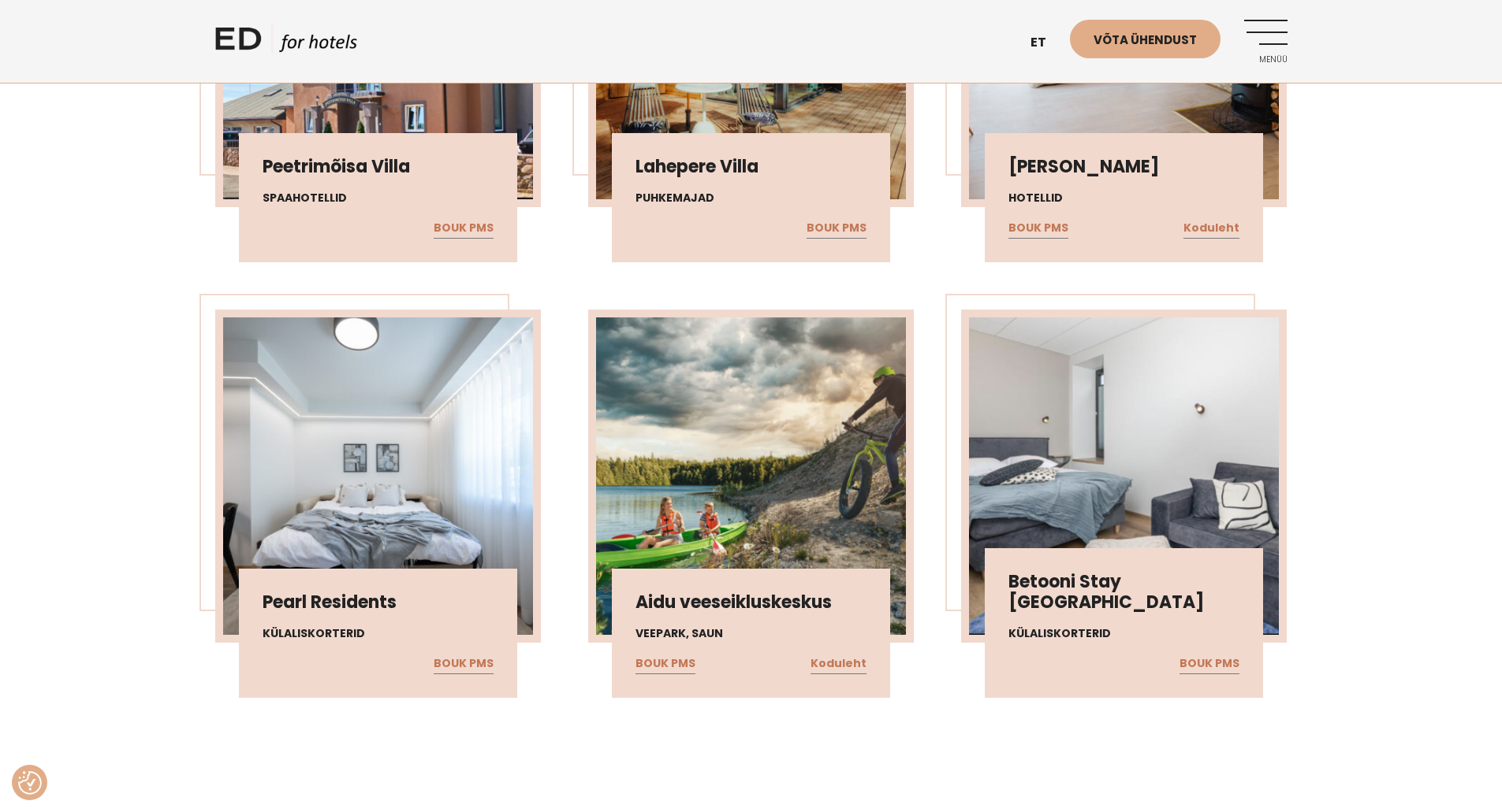
scroll to position [11401, 0]
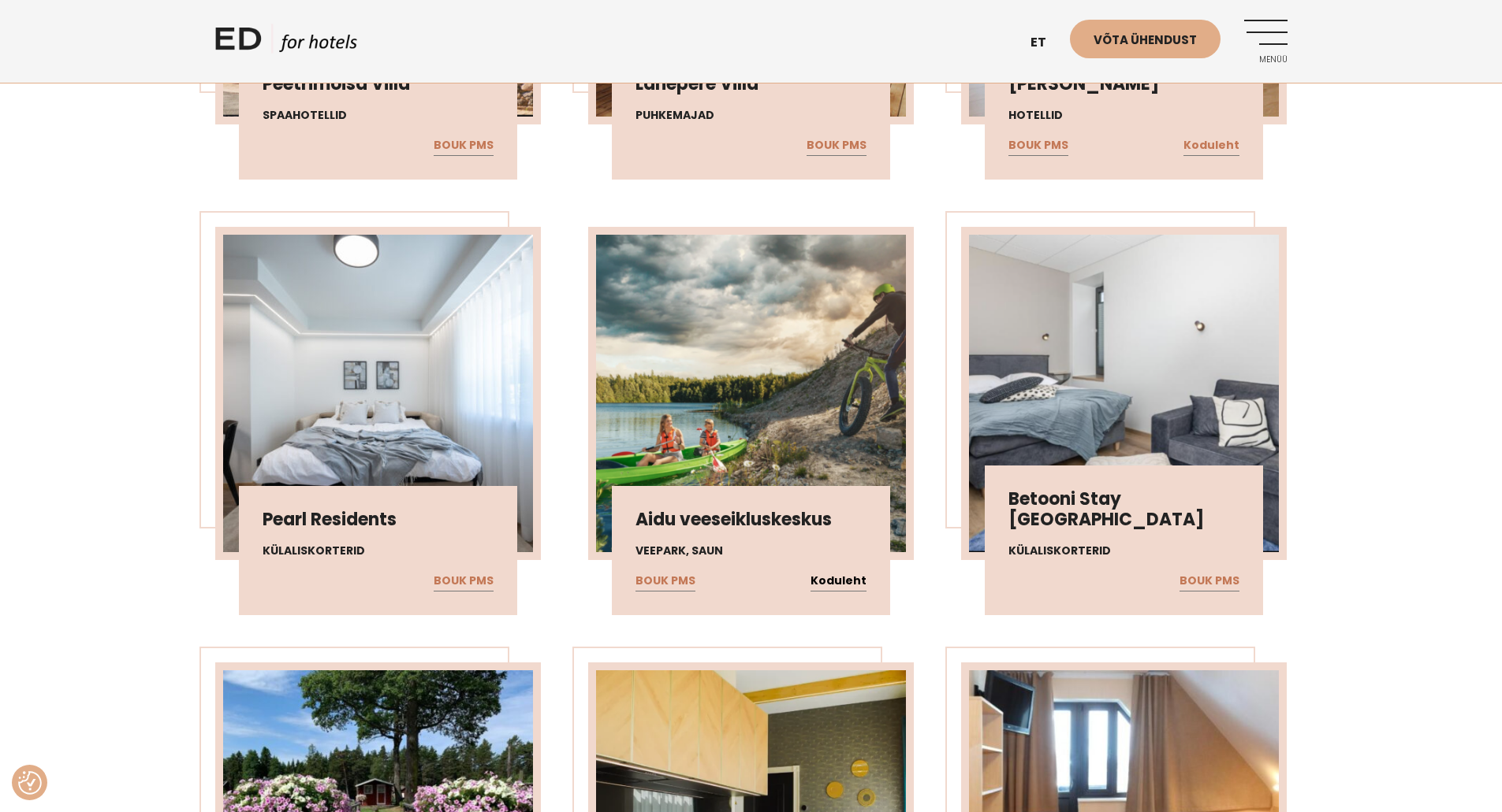
click at [848, 578] on link "Koduleht" at bounding box center [839, 581] width 56 height 20
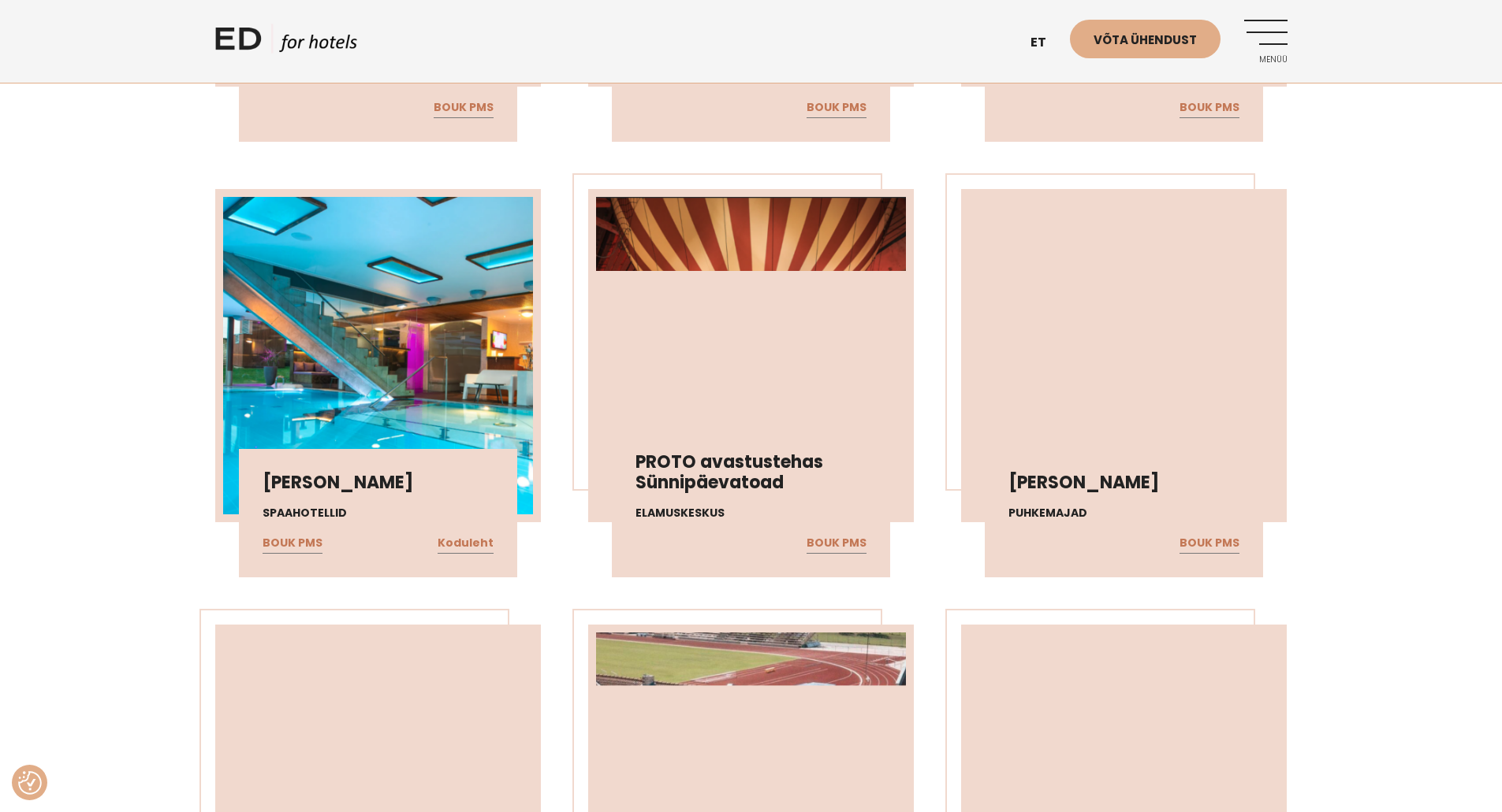
scroll to position [10141, 0]
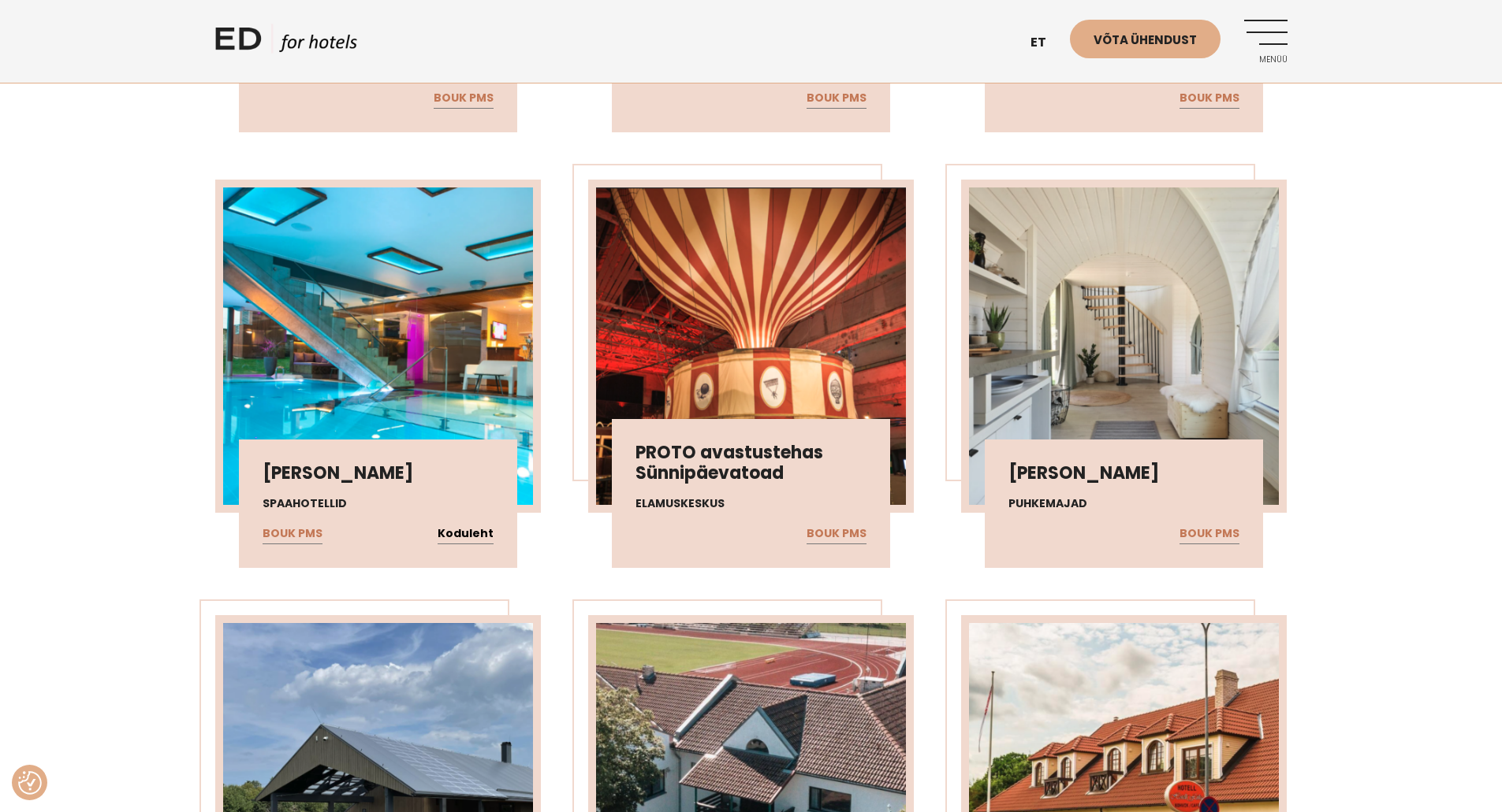
click at [462, 528] on link "Koduleht" at bounding box center [466, 534] width 56 height 20
